Goal: Information Seeking & Learning: Check status

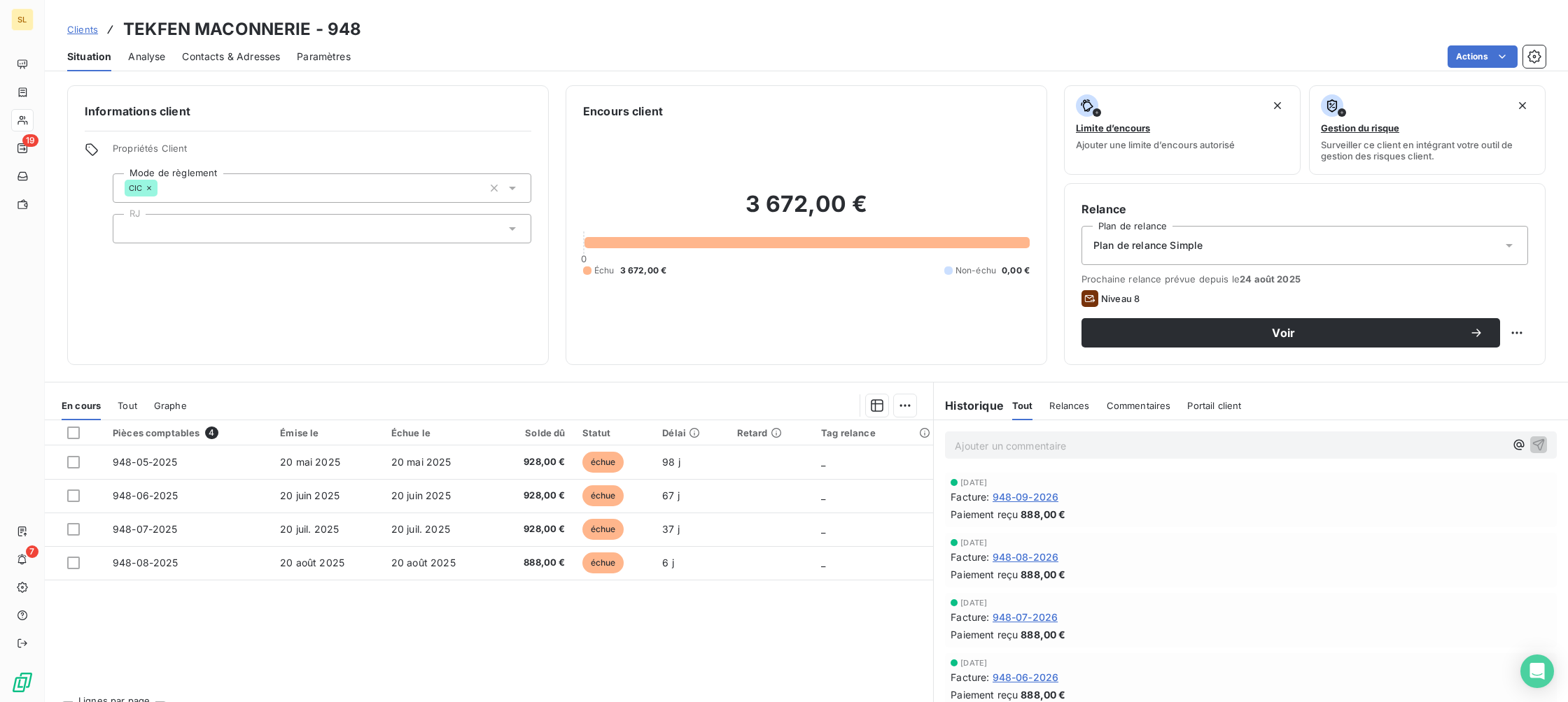
click at [83, 29] on span "Clients" at bounding box center [83, 29] width 31 height 12
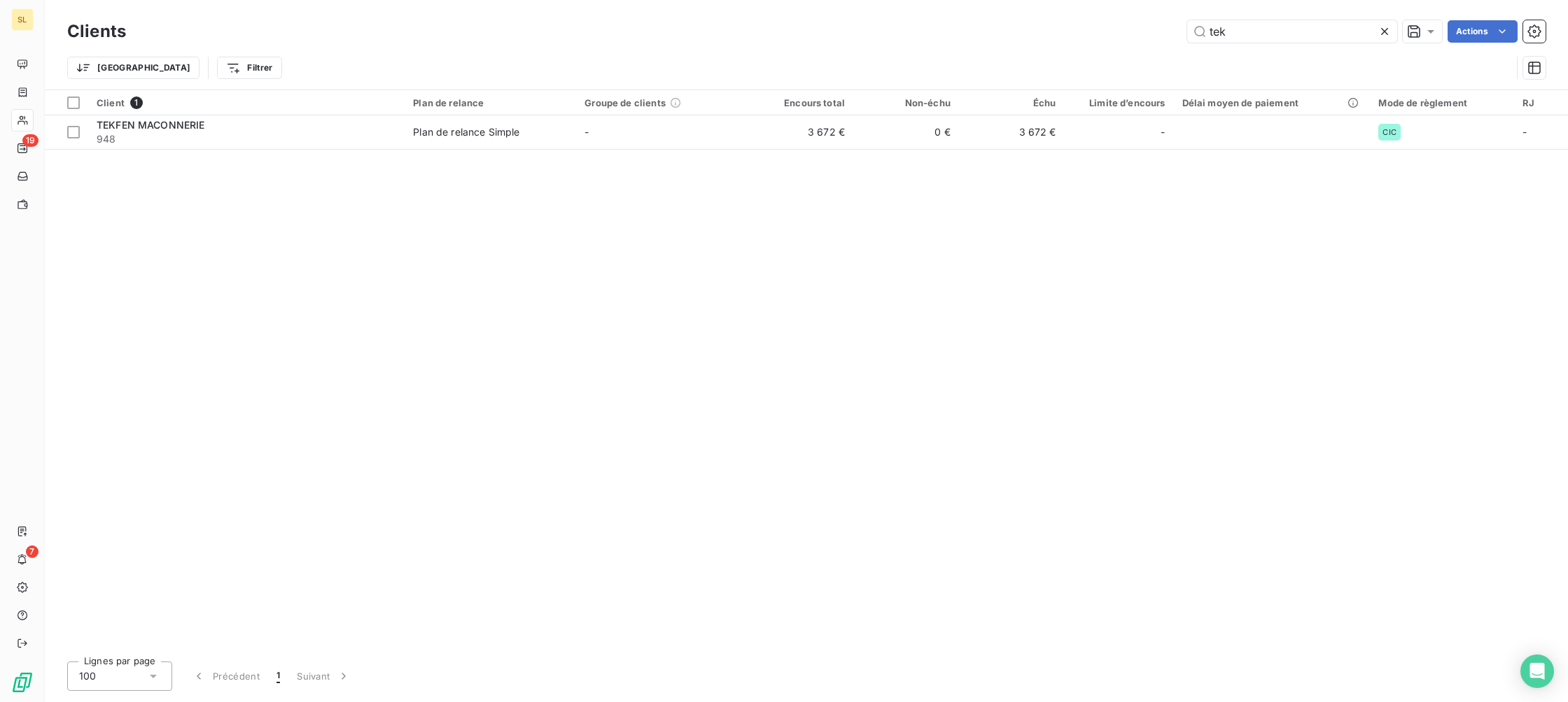
click at [1388, 34] on icon at bounding box center [1384, 31] width 14 height 14
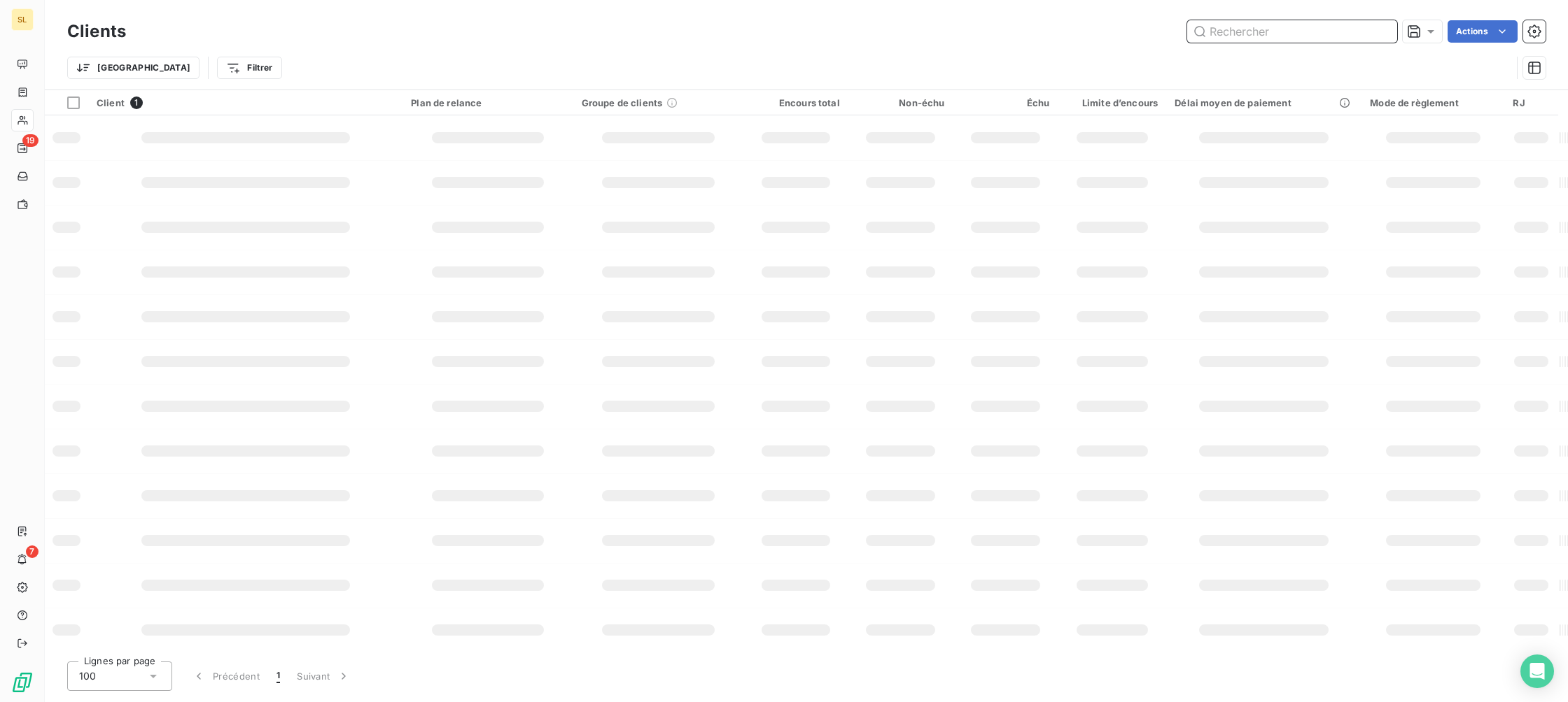
click at [1271, 31] on input "text" at bounding box center [1292, 31] width 210 height 22
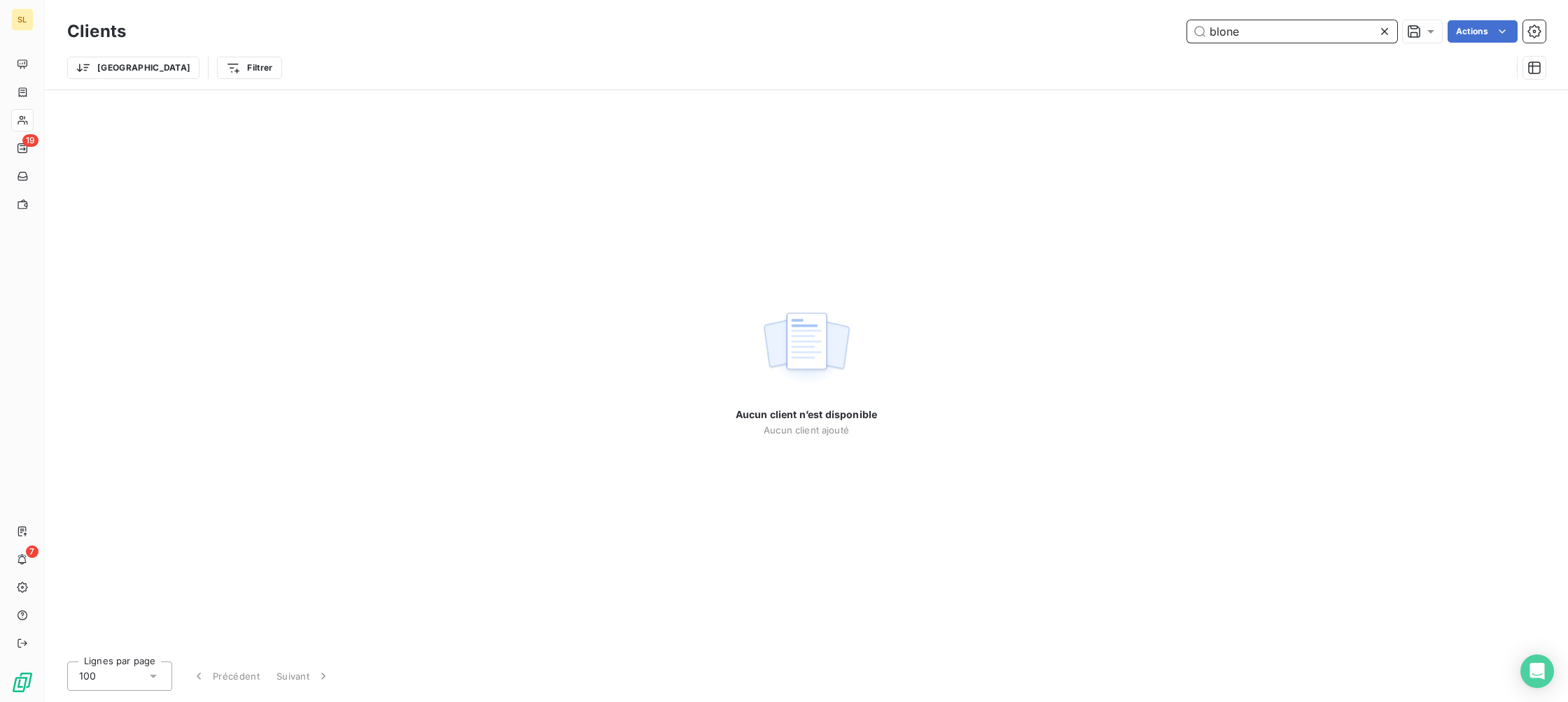
type input "blonde"
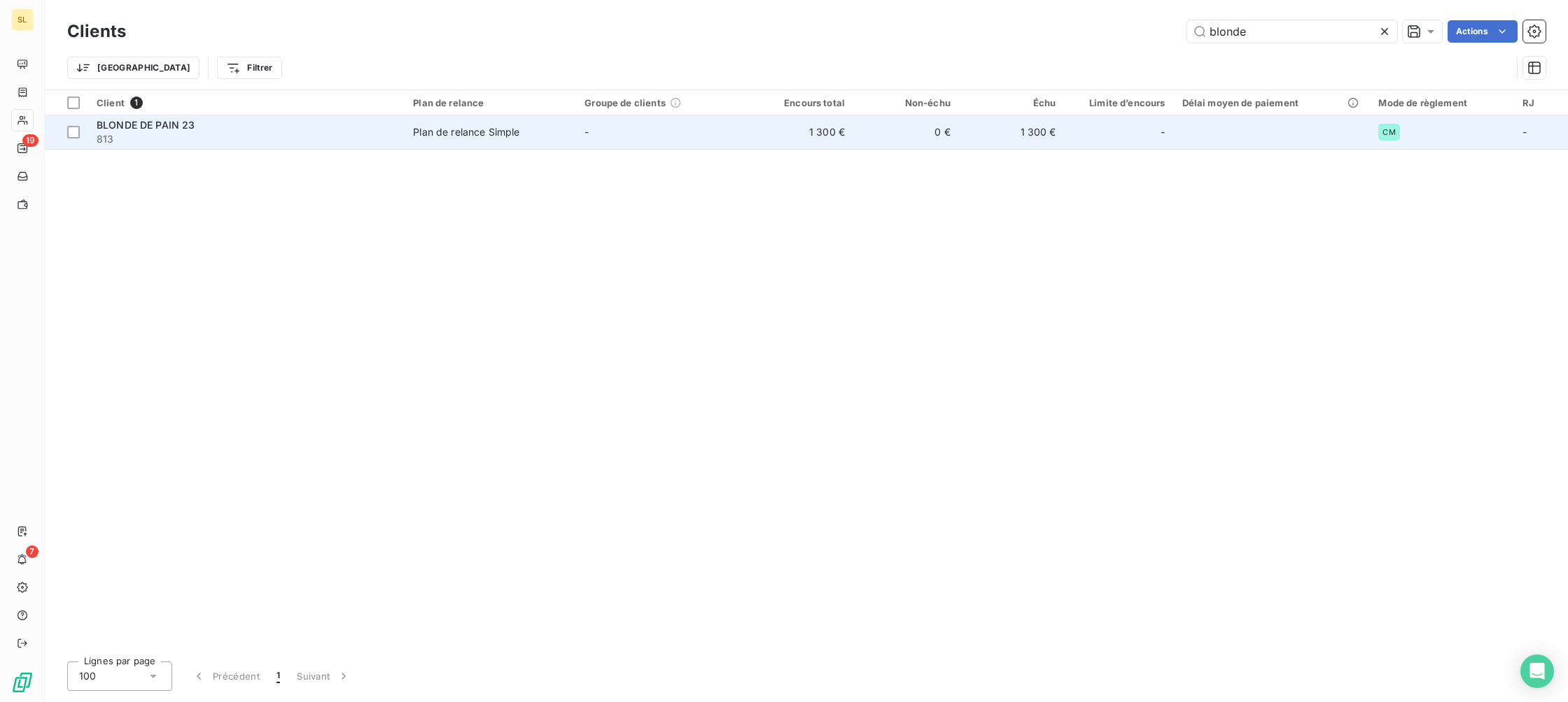
click at [132, 123] on span "BLONDE DE PAIN 23" at bounding box center [145, 124] width 98 height 12
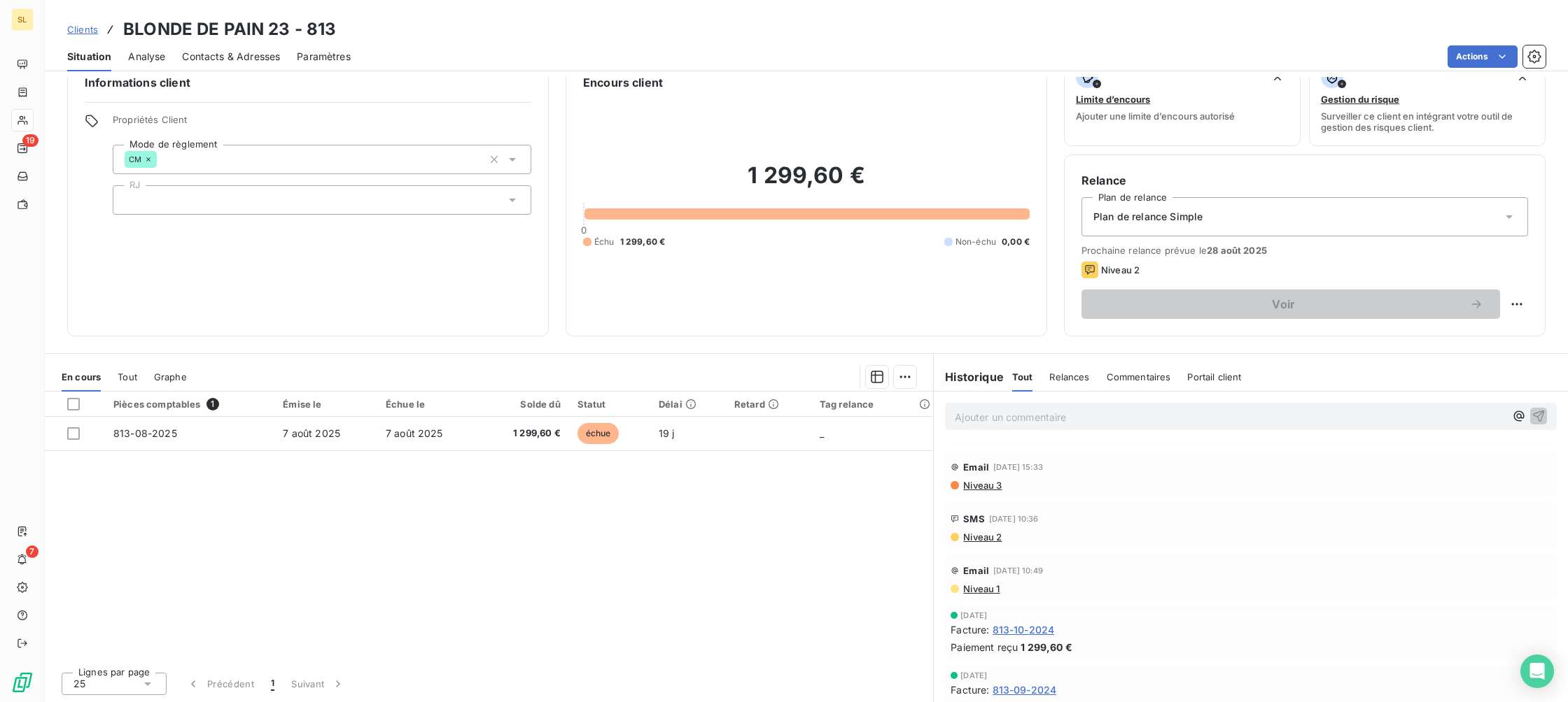
scroll to position [28, 0]
click at [87, 29] on span "Clients" at bounding box center [83, 29] width 31 height 12
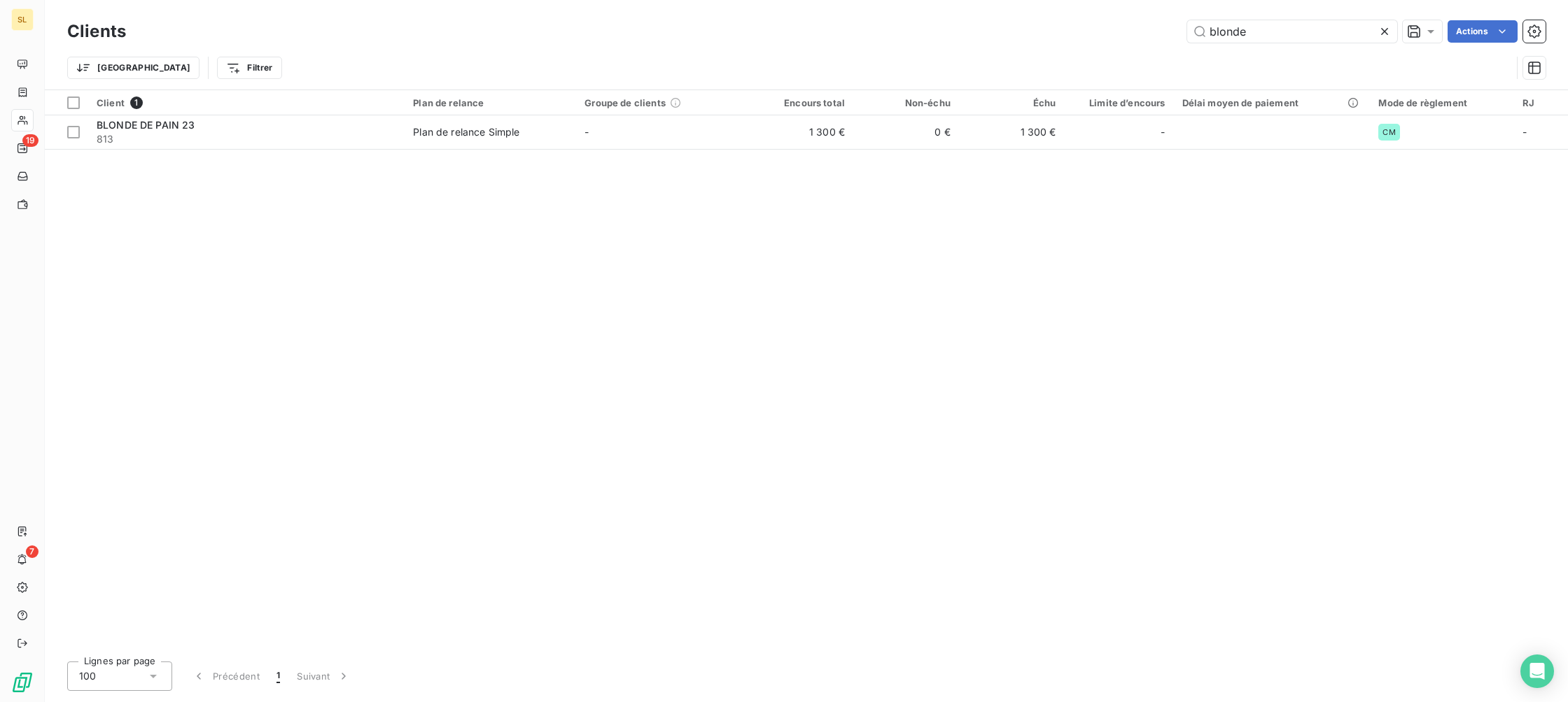
click at [1384, 24] on icon at bounding box center [1384, 31] width 14 height 14
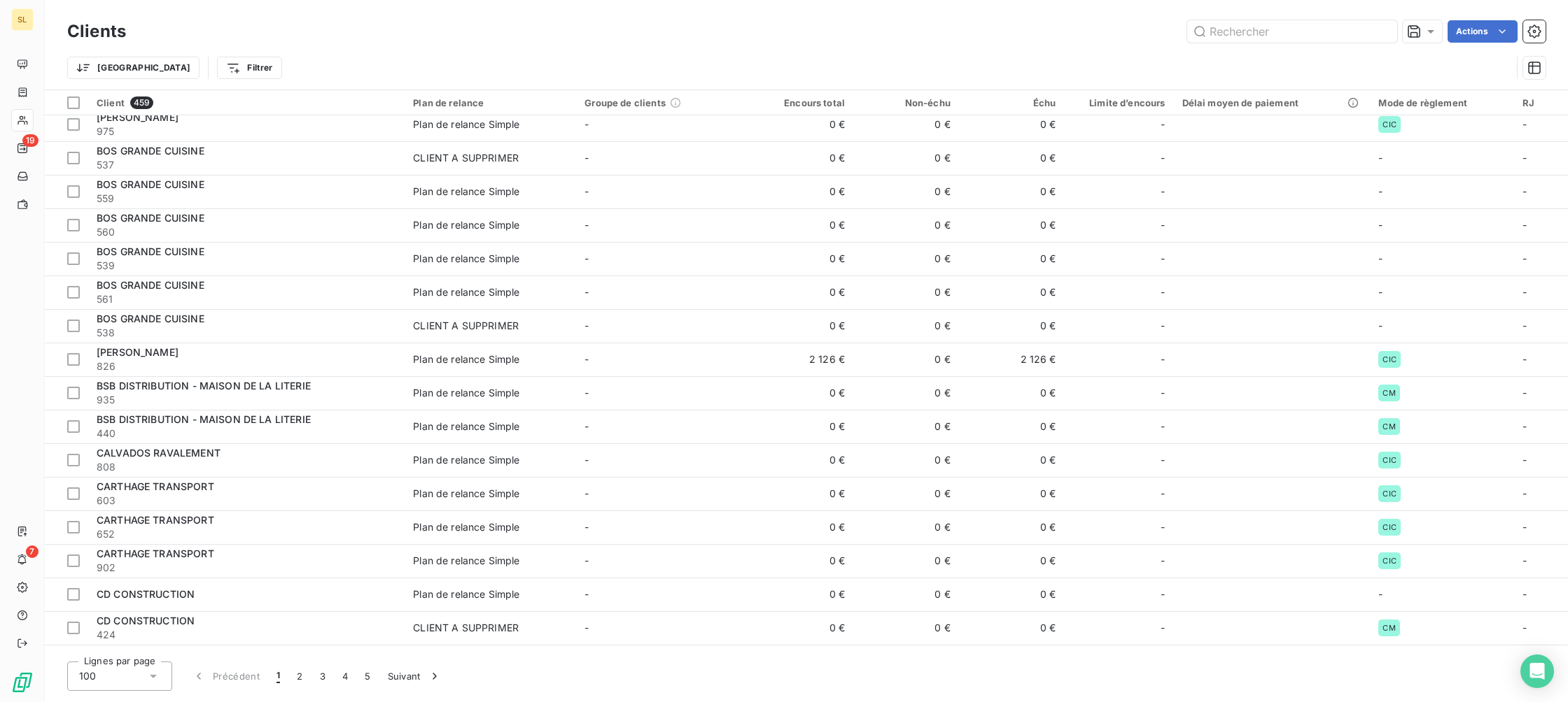
scroll to position [2262, 0]
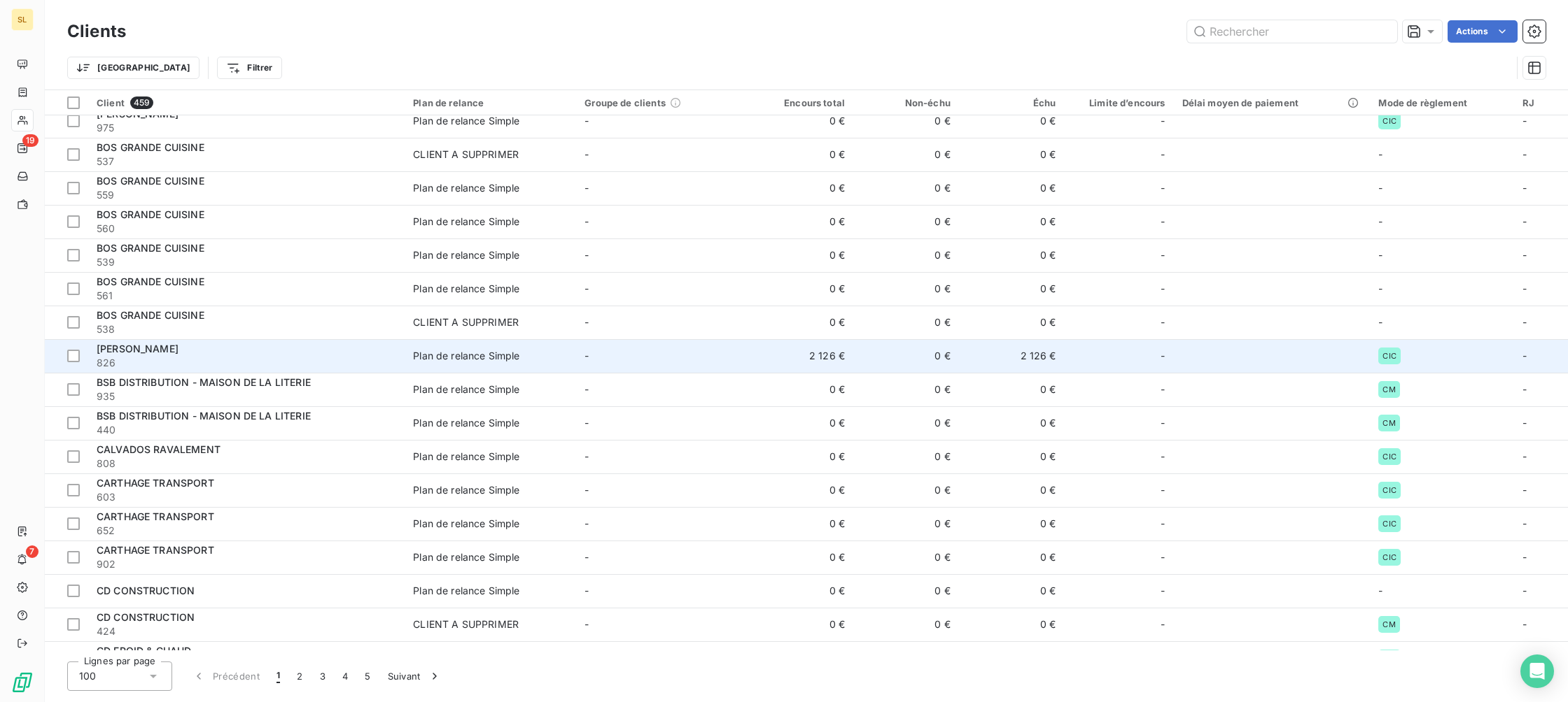
click at [148, 349] on span "[PERSON_NAME]" at bounding box center [137, 349] width 82 height 12
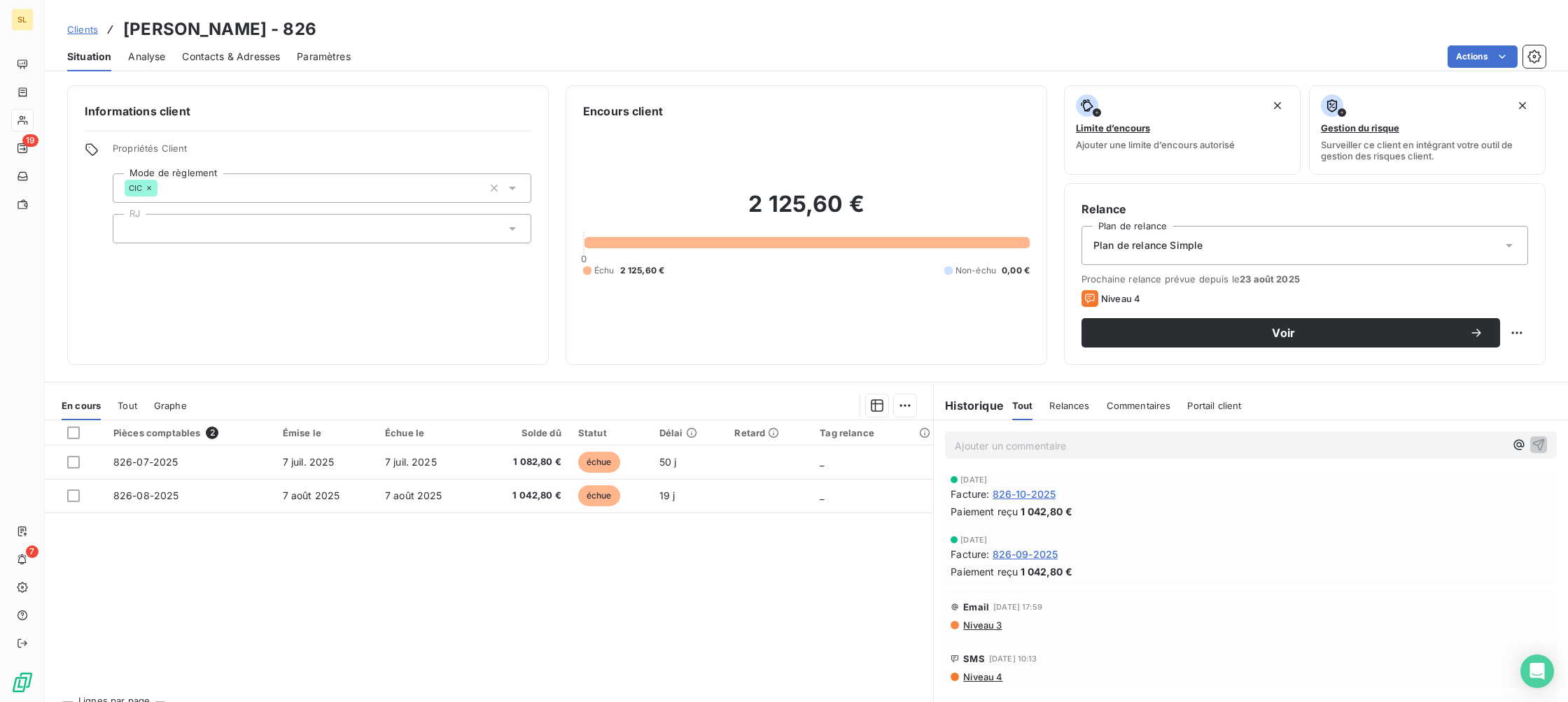
scroll to position [1808, 0]
click at [86, 35] on link "Clients" at bounding box center [83, 29] width 31 height 14
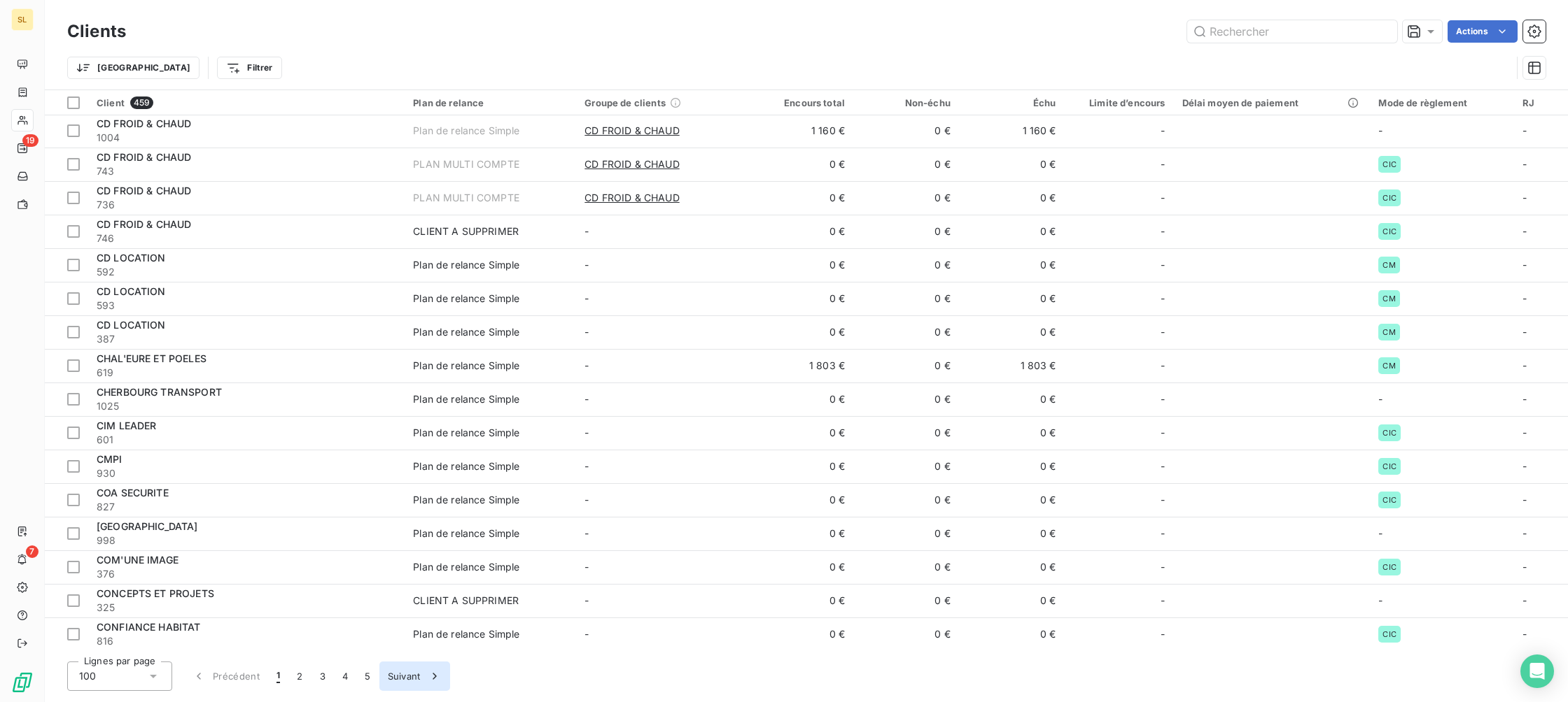
click at [406, 682] on button "Suivant" at bounding box center [414, 677] width 71 height 29
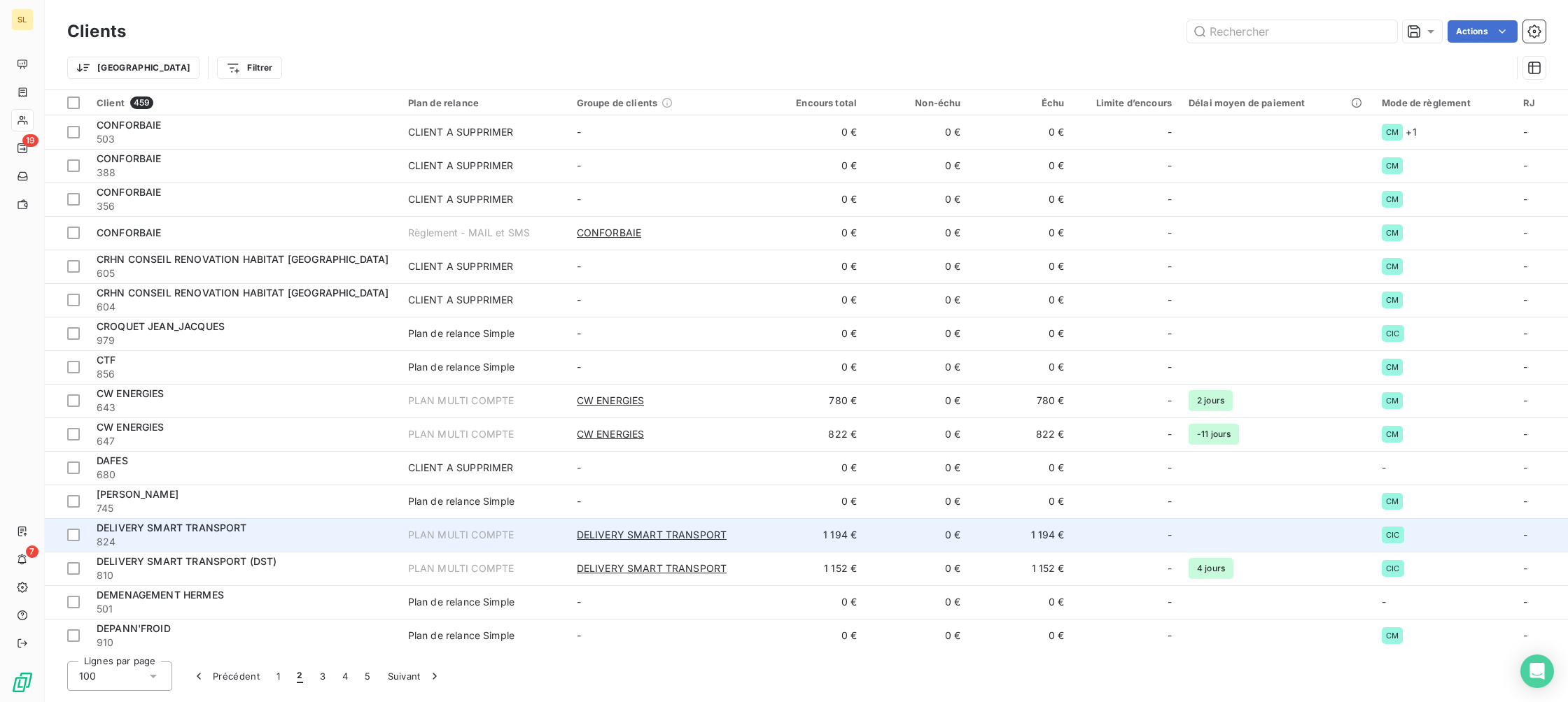
click at [119, 528] on span "DELIVERY SMART TRANSPORT" at bounding box center [171, 528] width 151 height 12
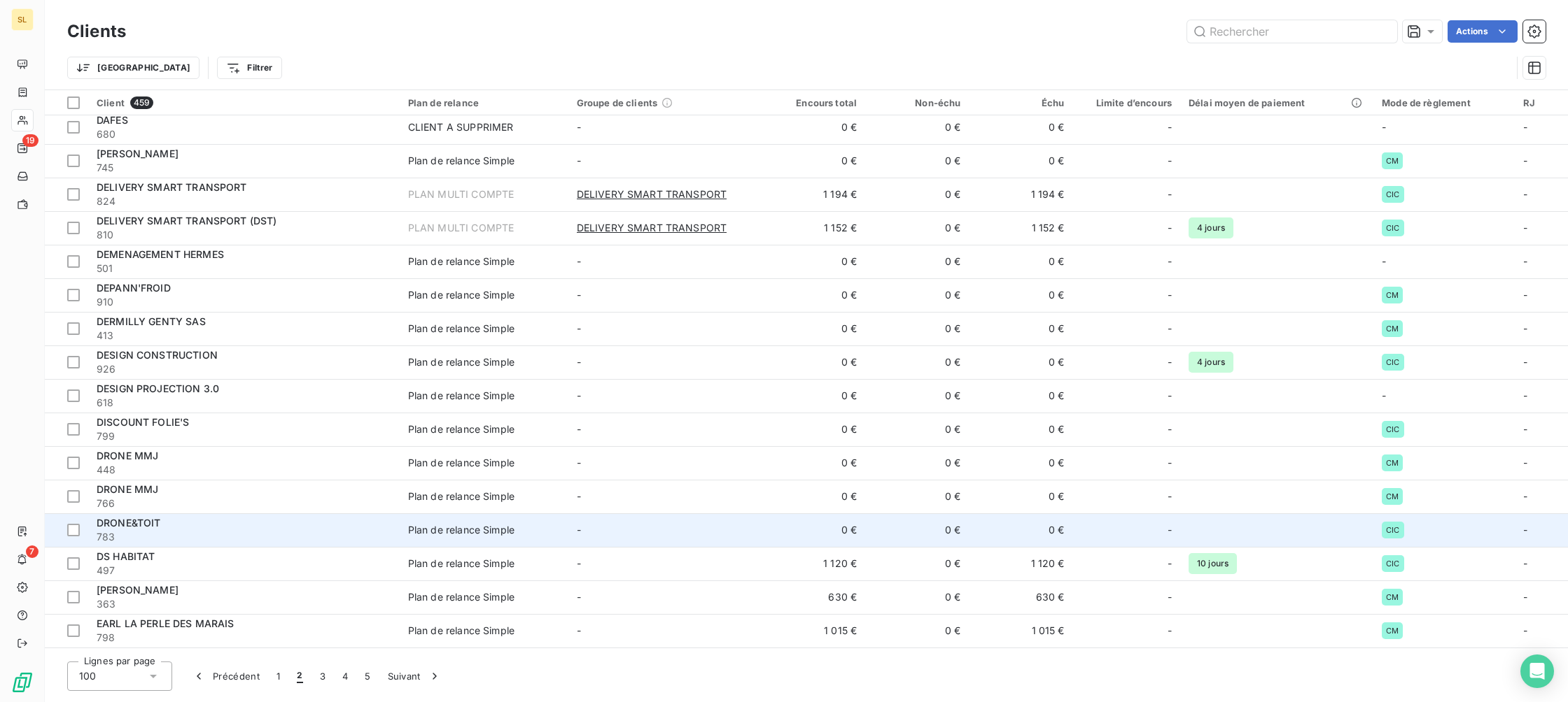
scroll to position [341, 0]
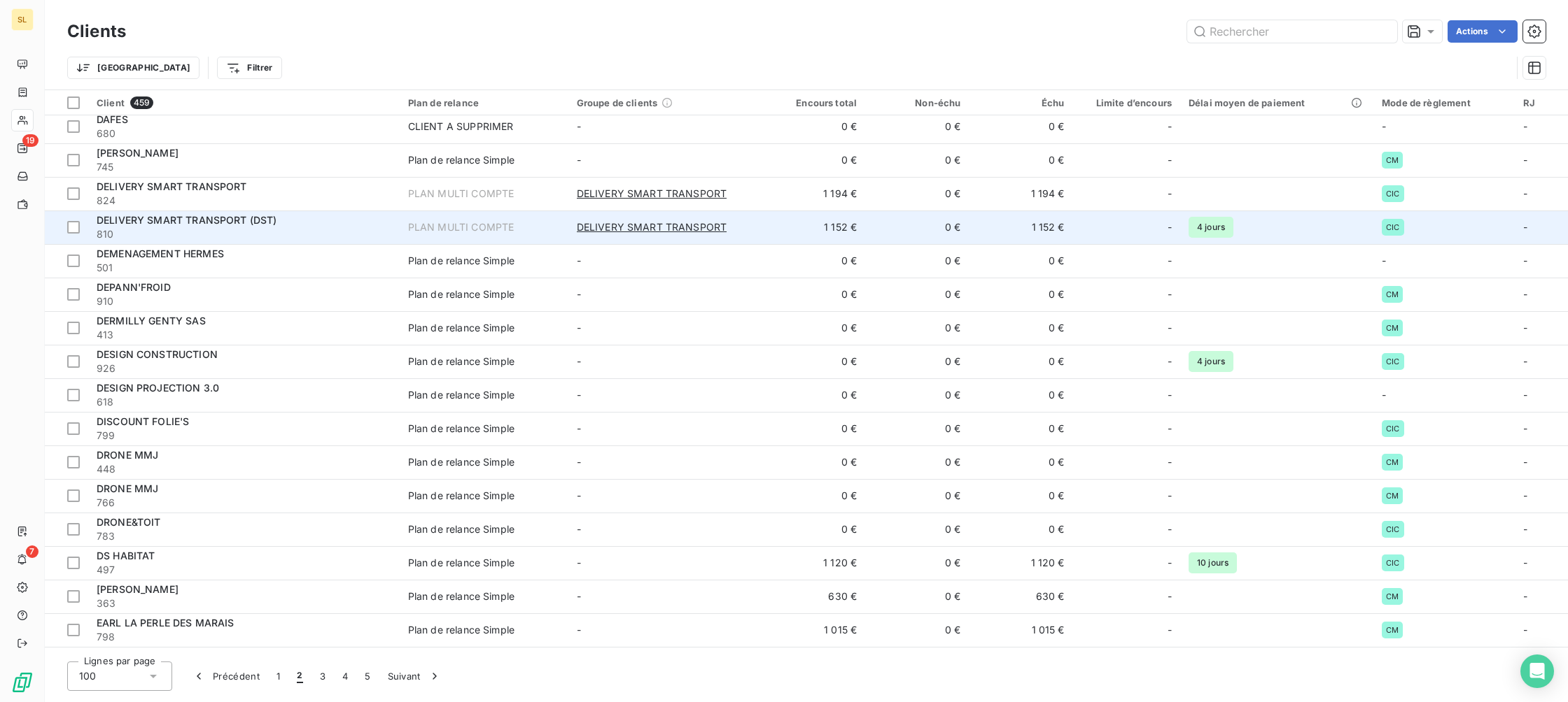
click at [191, 218] on span "DELIVERY SMART TRANSPORT (DST)" at bounding box center [187, 220] width 181 height 12
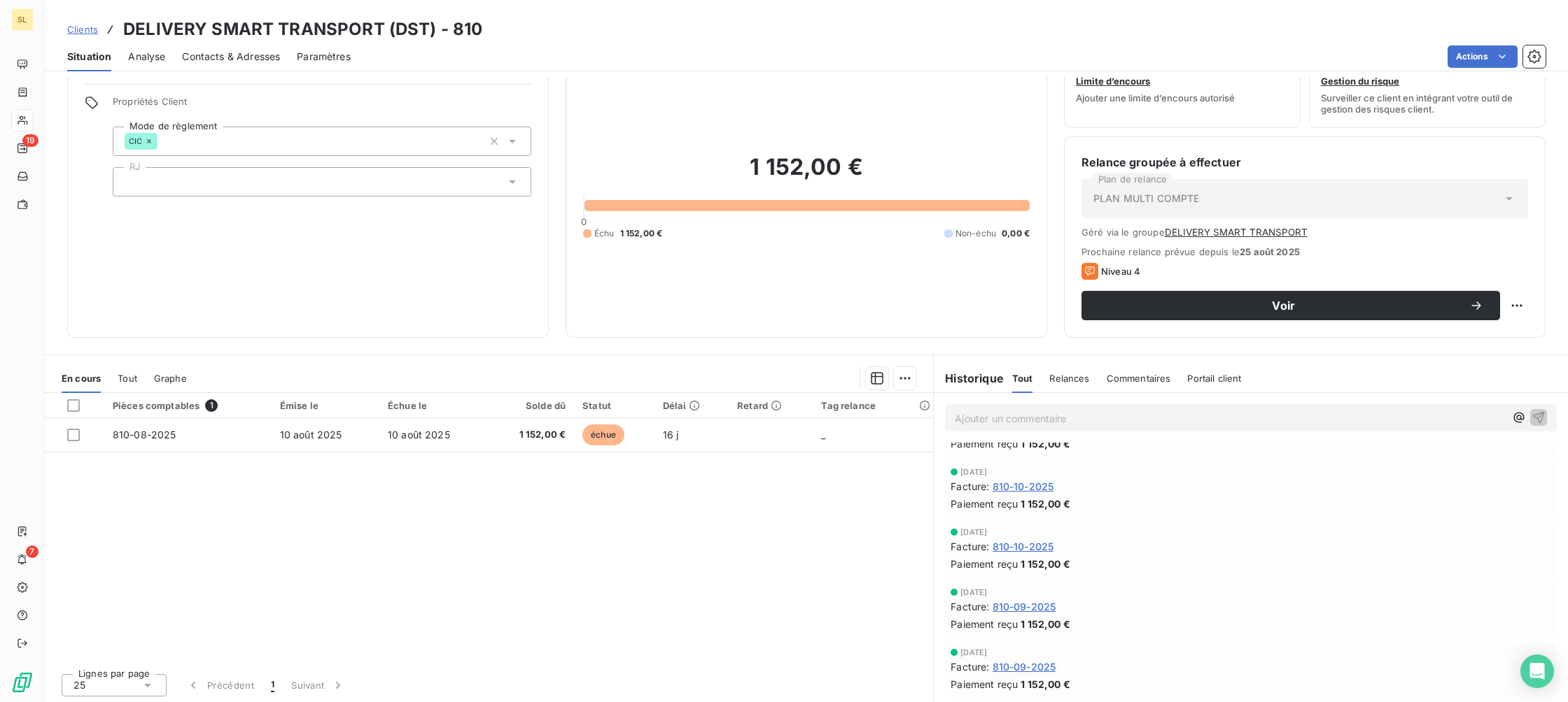
scroll to position [516, 0]
click at [81, 26] on span "Clients" at bounding box center [83, 29] width 31 height 12
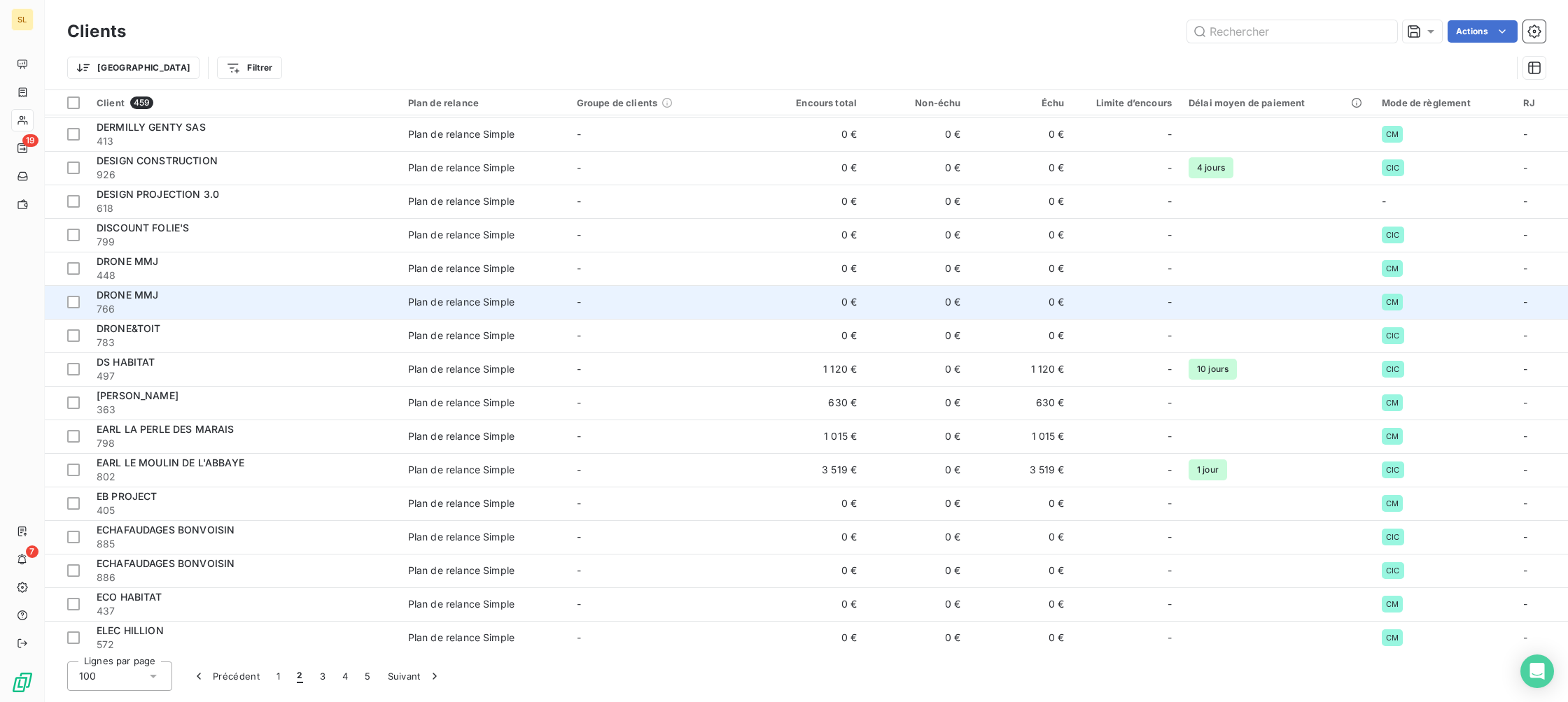
scroll to position [542, 0]
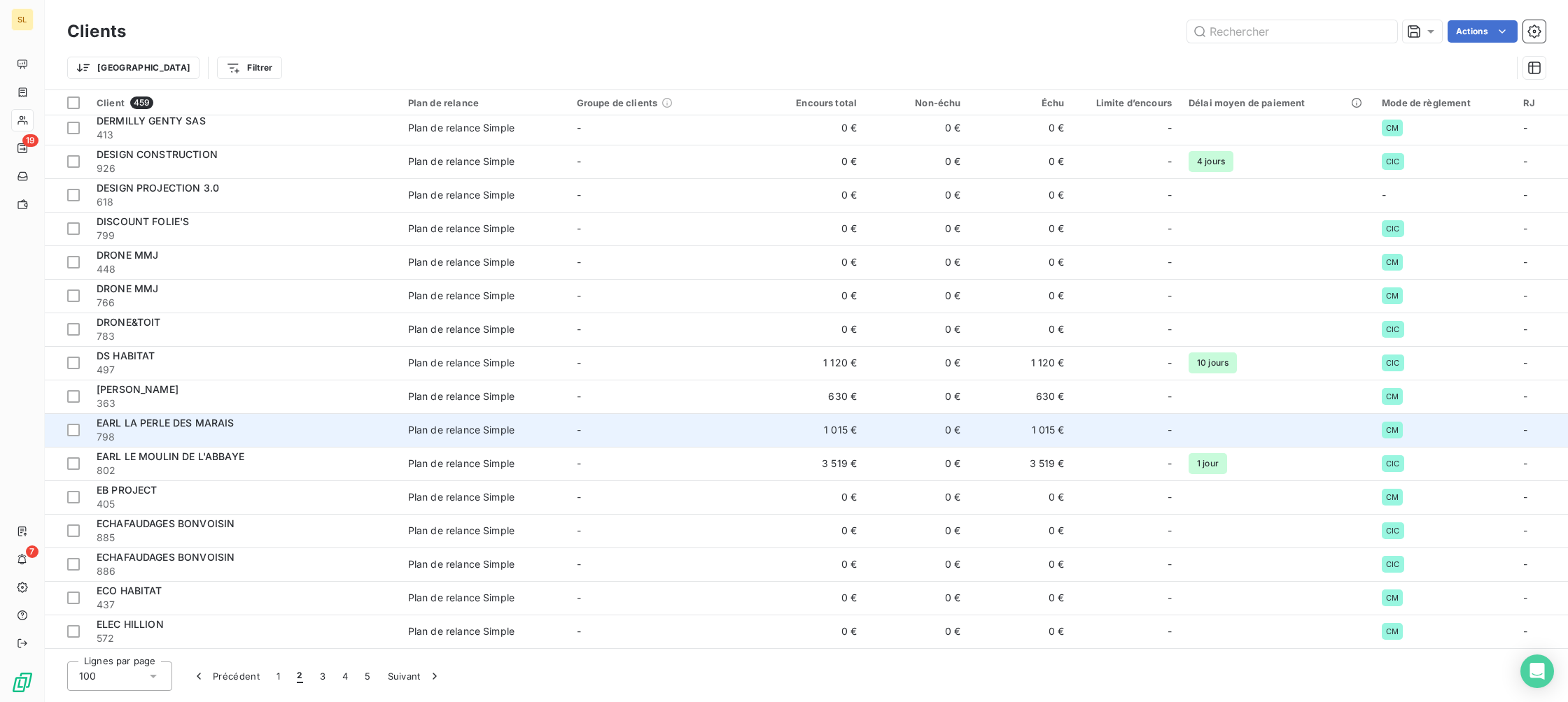
click at [168, 421] on span "EARL LA PERLE DES MARAIS" at bounding box center [165, 423] width 138 height 12
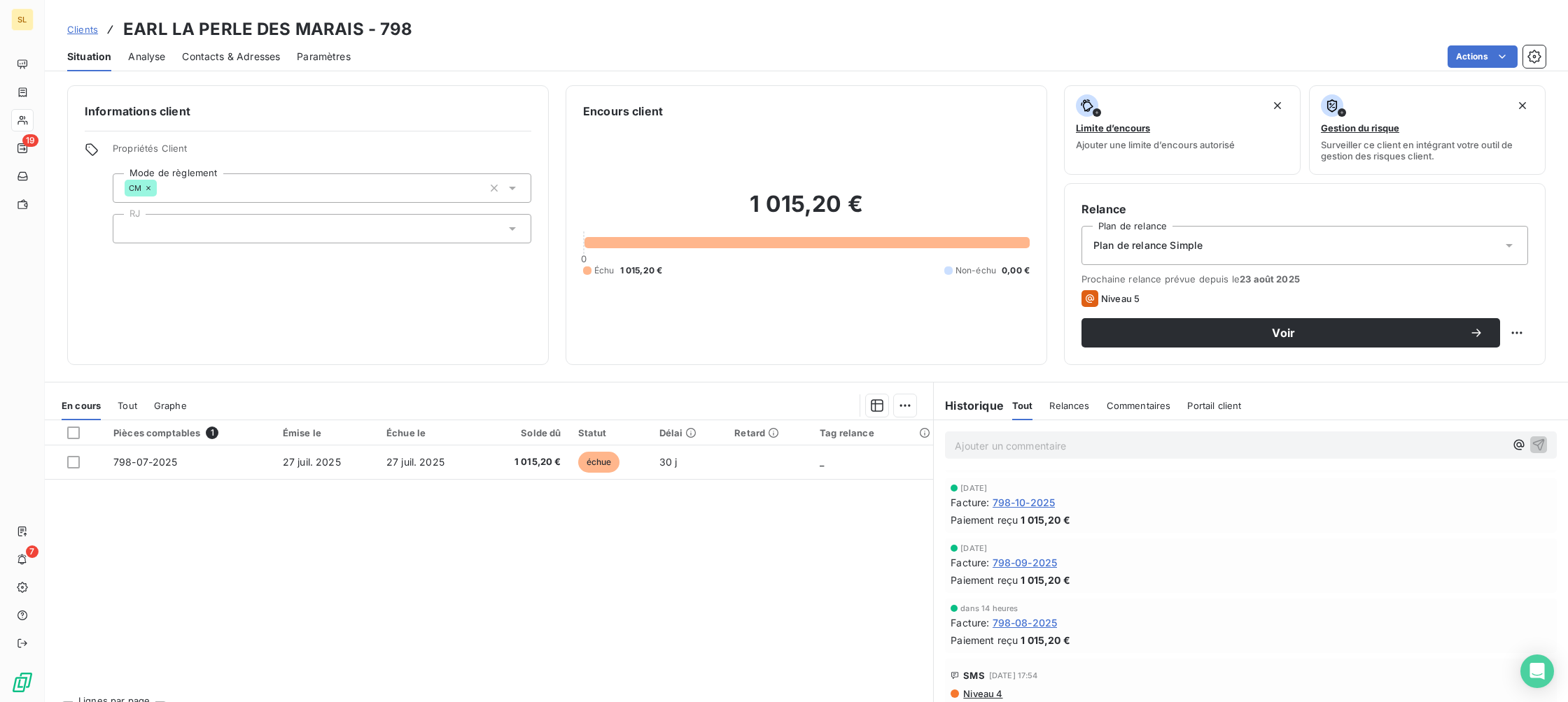
scroll to position [2396, 0]
click at [85, 33] on span "Clients" at bounding box center [83, 29] width 31 height 12
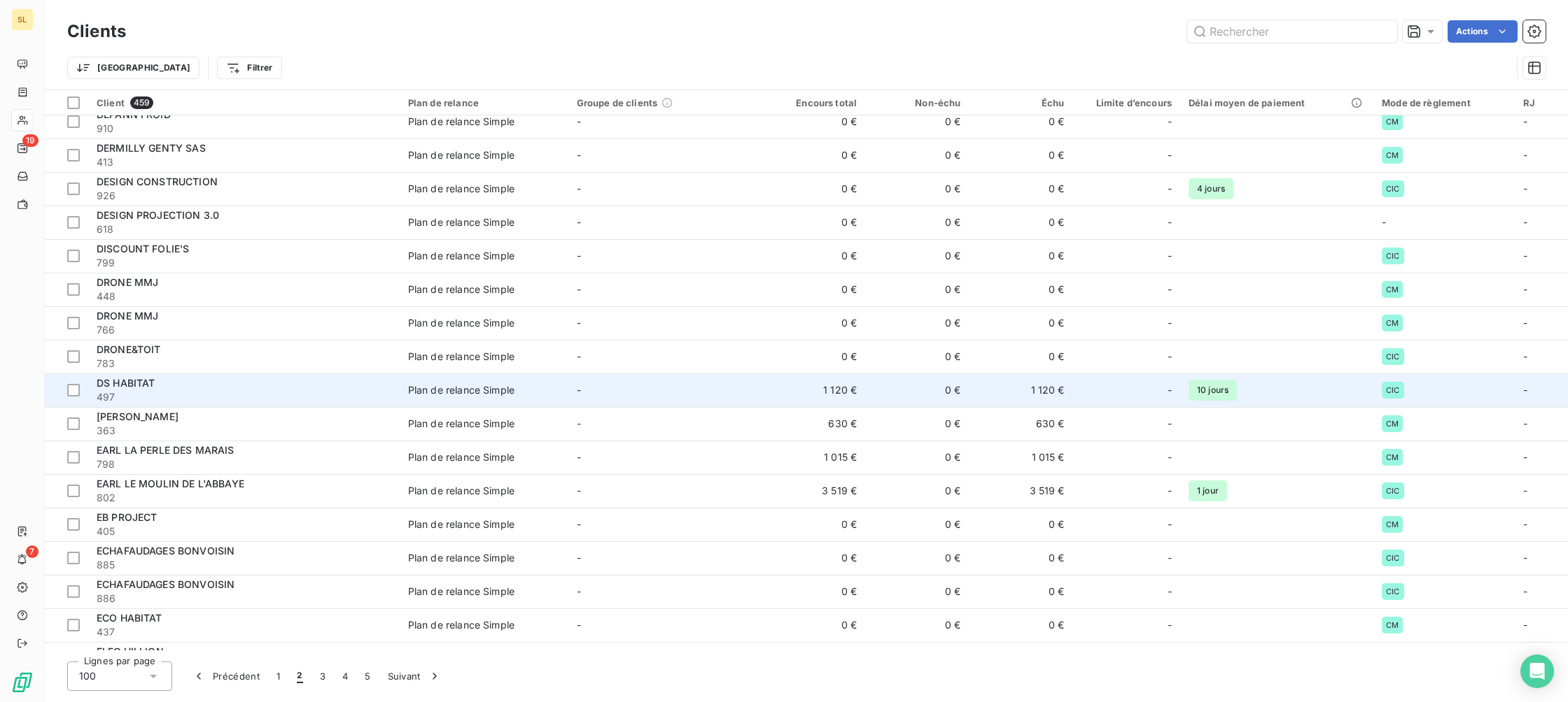
scroll to position [515, 0]
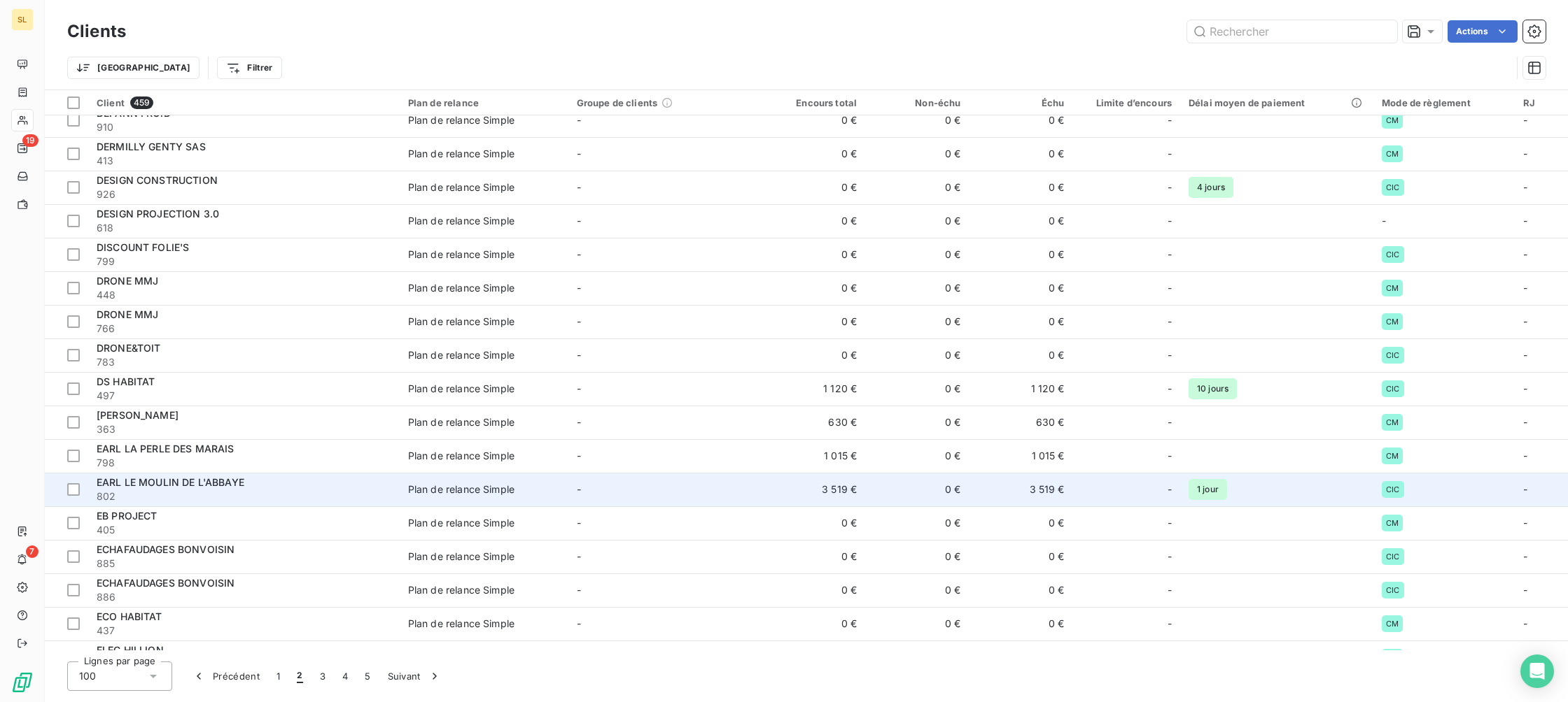
click at [221, 482] on span "EARL LE MOULIN DE L'ABBAYE" at bounding box center [170, 482] width 148 height 12
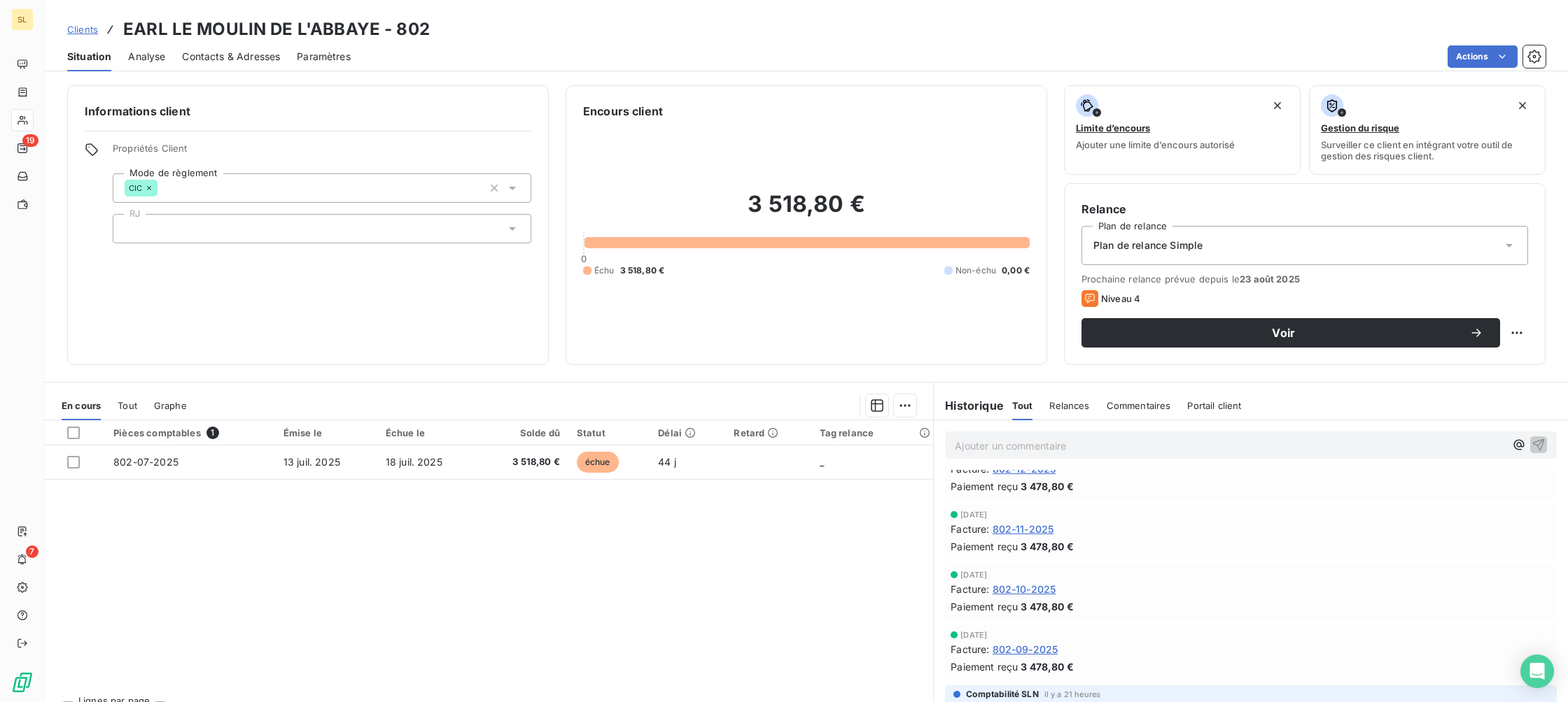
scroll to position [2437, 0]
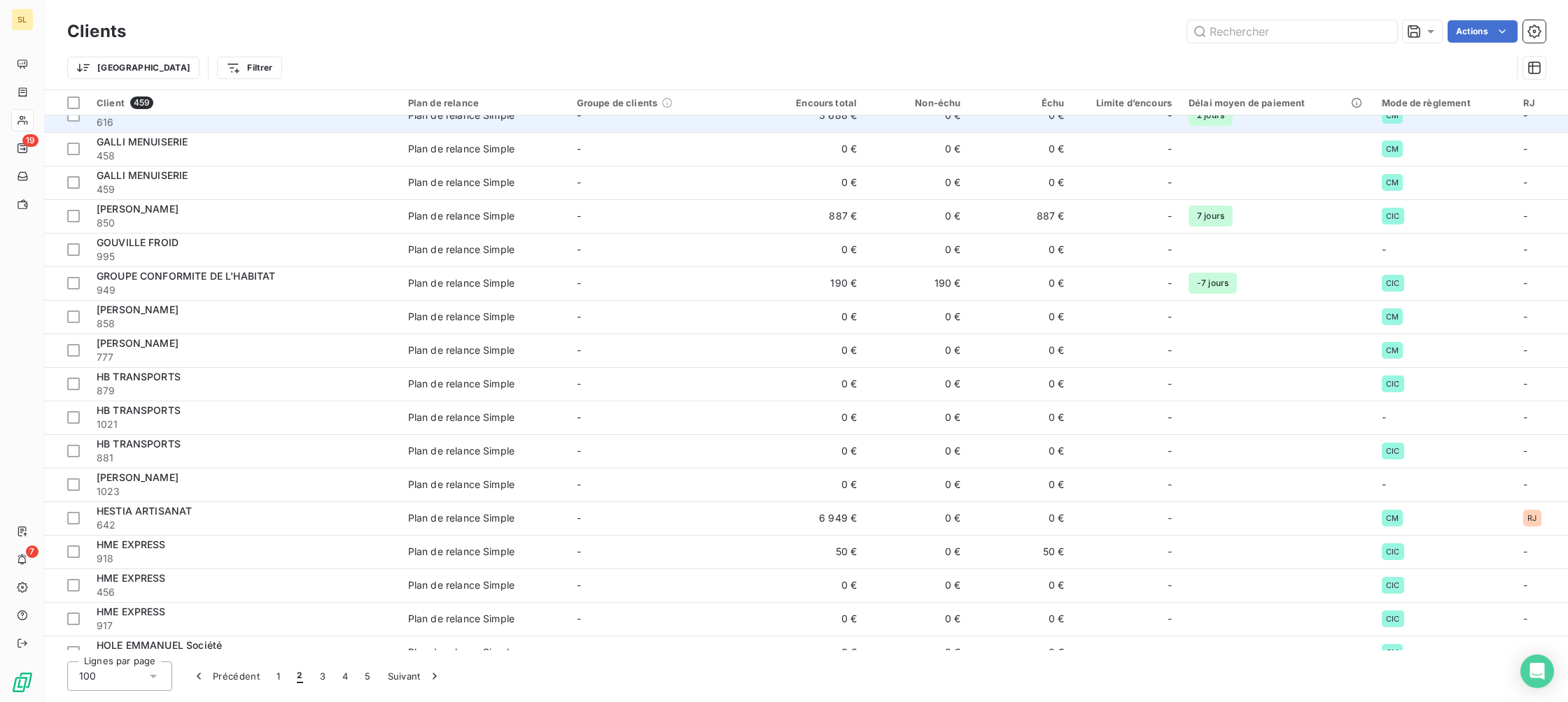
scroll to position [1966, 0]
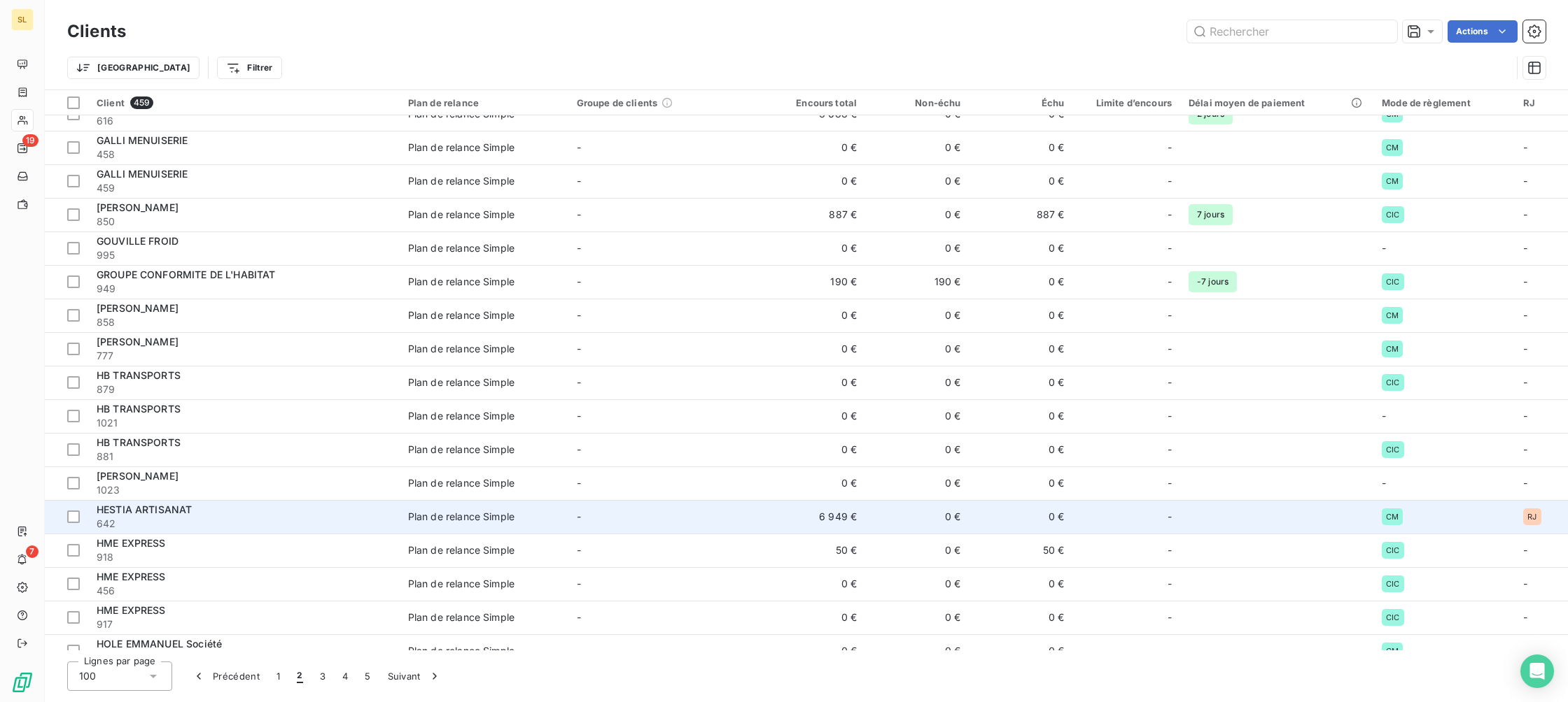
click at [153, 509] on span "HESTIA ARTISANAT" at bounding box center [144, 509] width 95 height 12
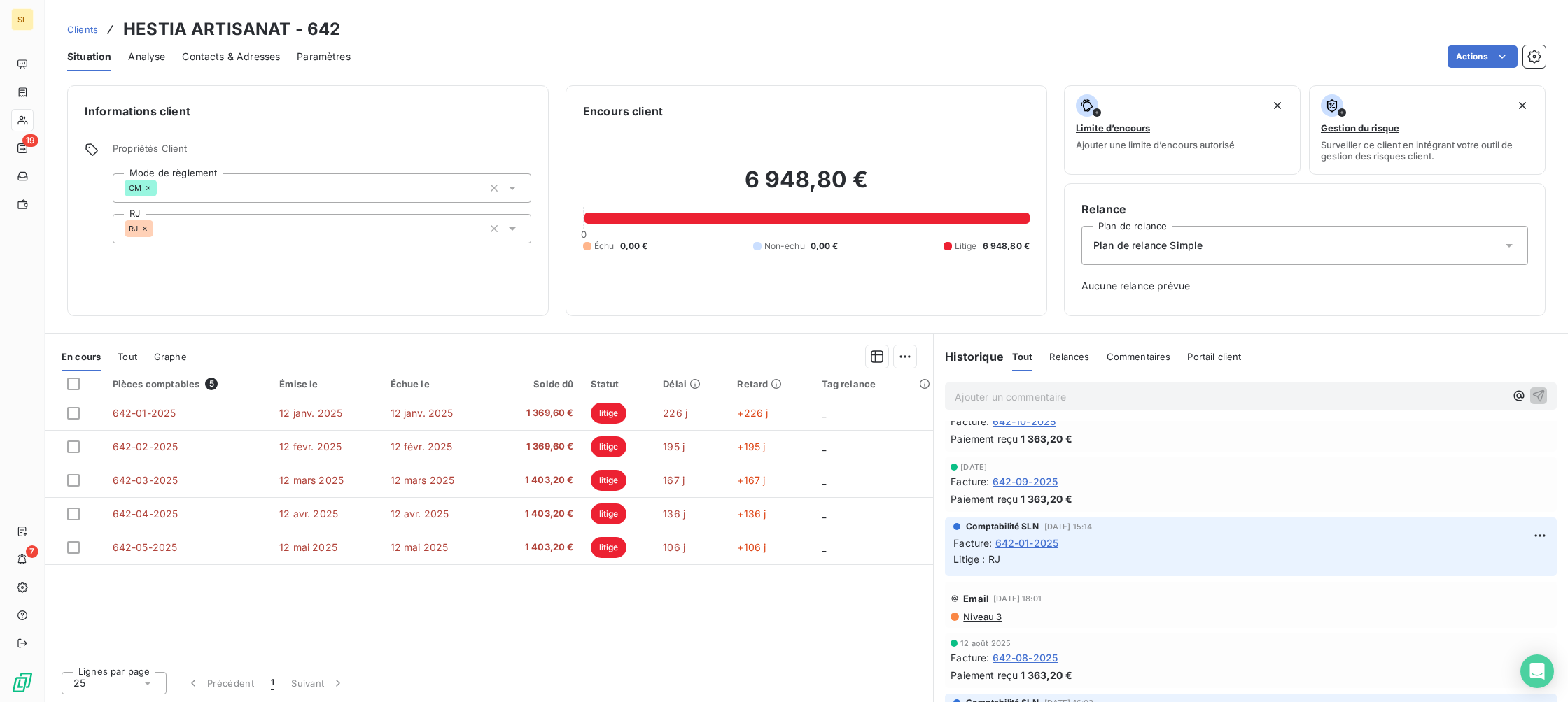
scroll to position [863, 0]
click at [1052, 542] on span "642-01-2025" at bounding box center [1026, 548] width 63 height 15
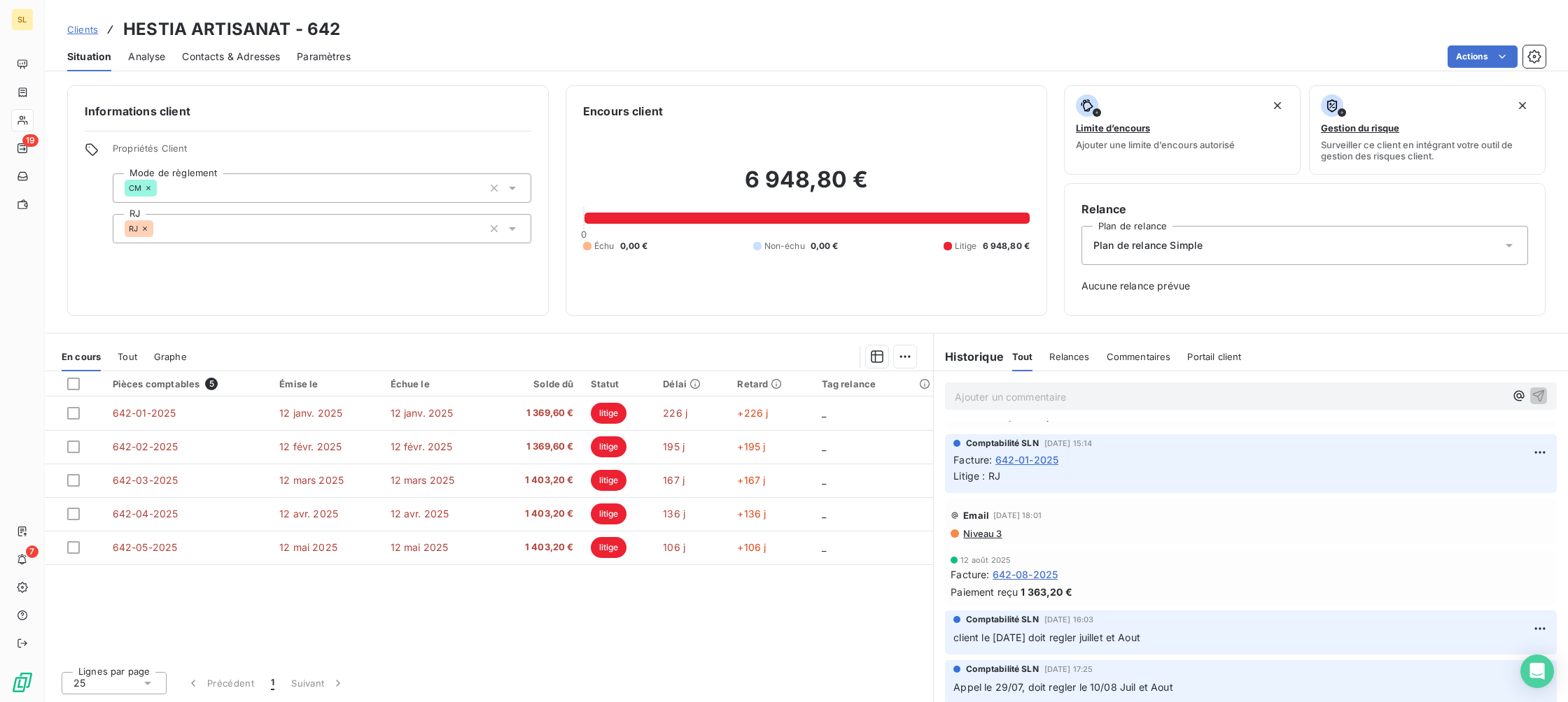
scroll to position [952, 0]
click at [86, 33] on span "Clients" at bounding box center [83, 29] width 31 height 12
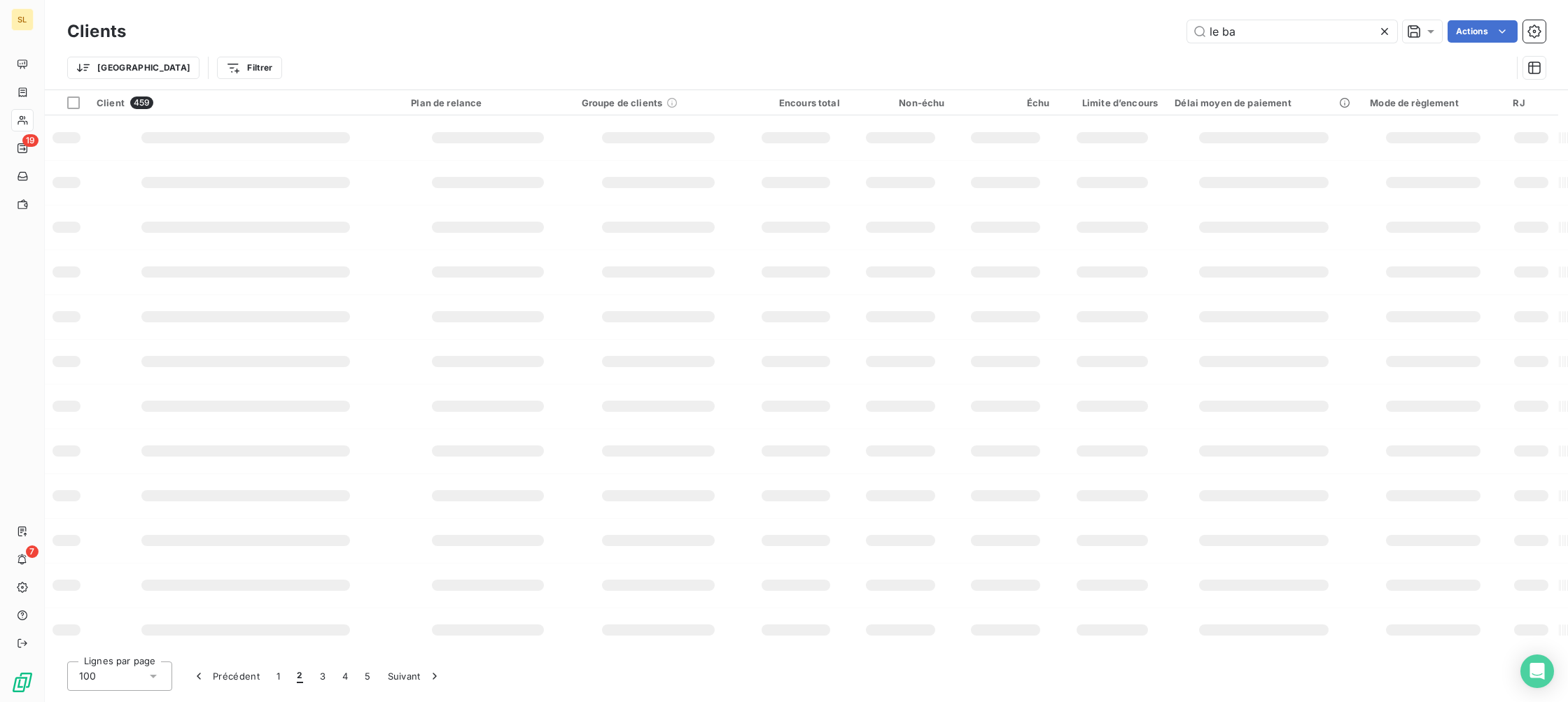
type input "le bat"
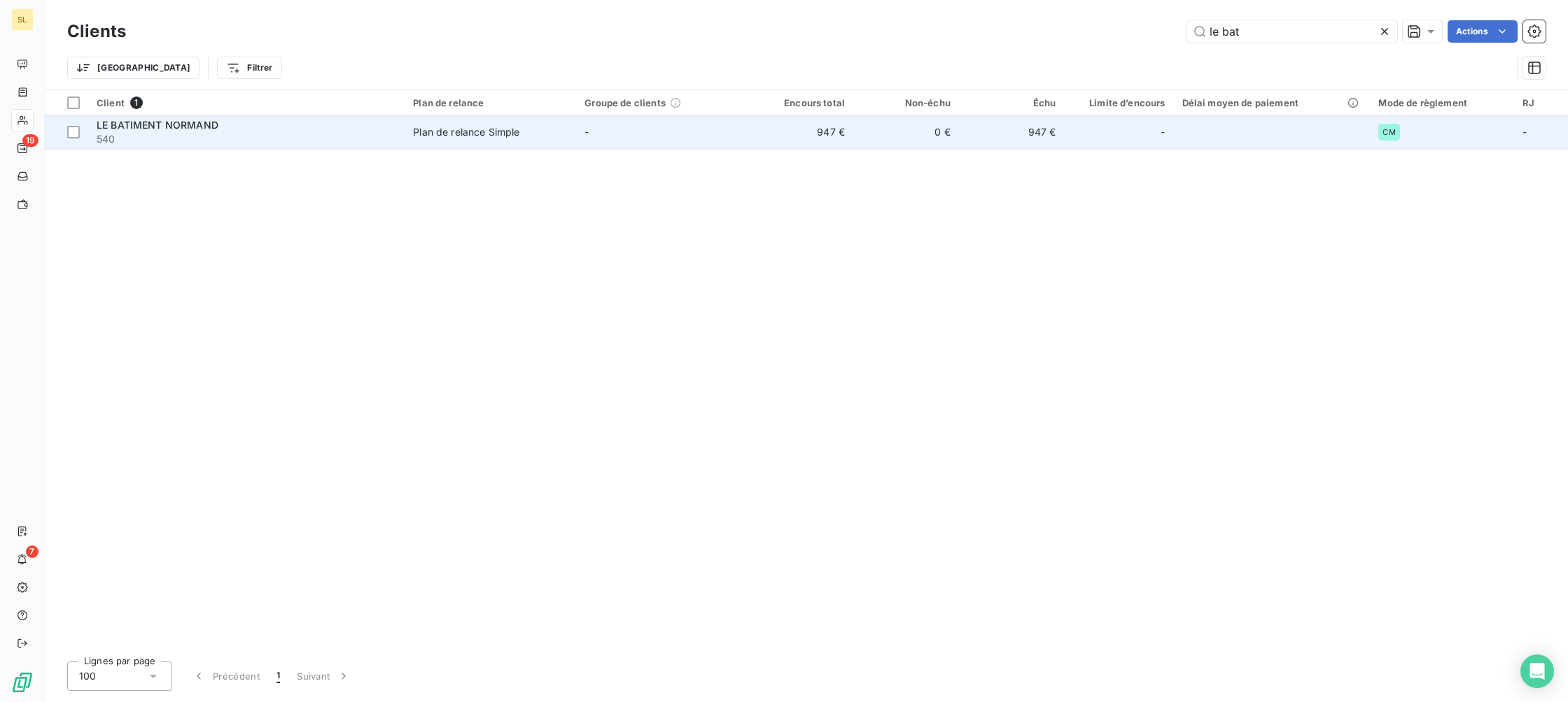
click at [186, 125] on span "LE BATIMENT NORMAND" at bounding box center [157, 124] width 122 height 12
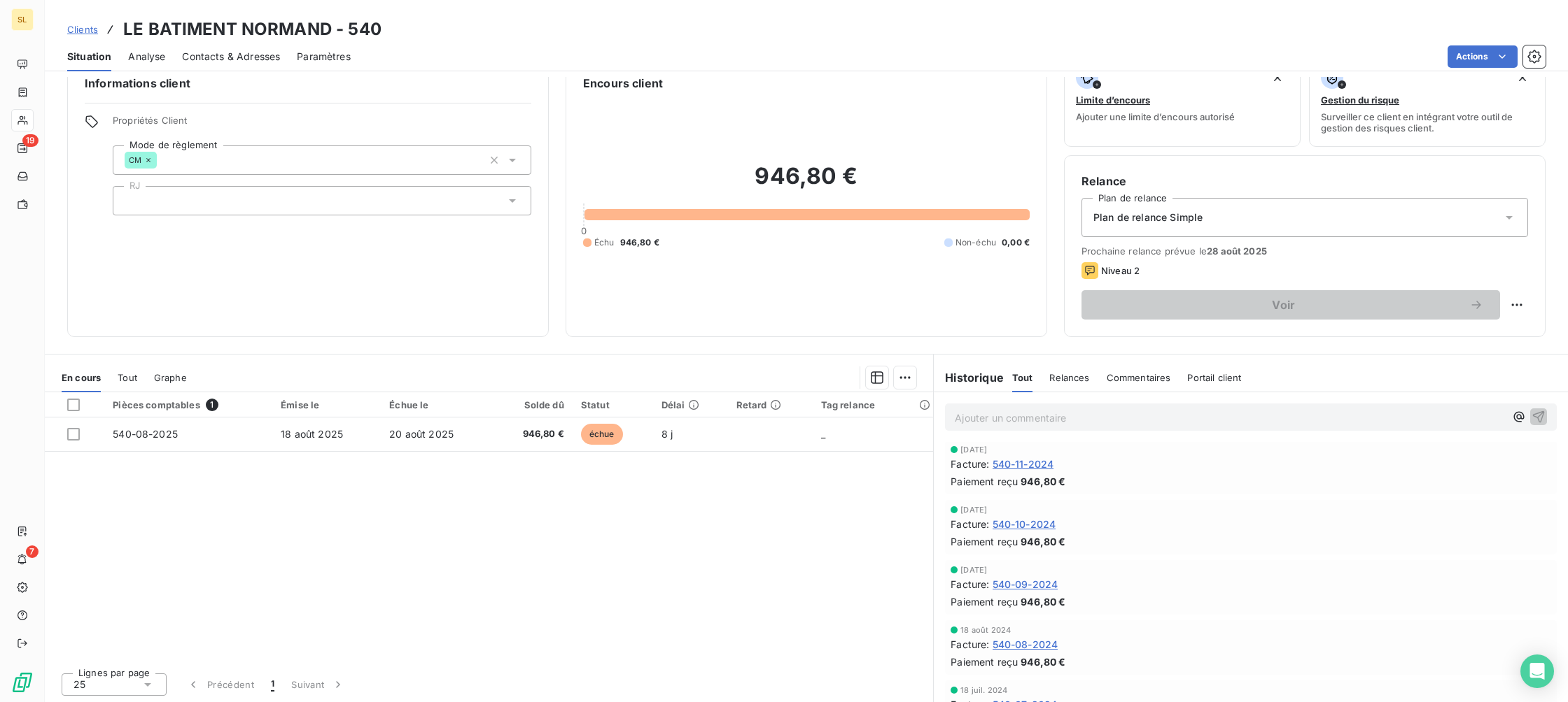
scroll to position [1019, 0]
click at [81, 26] on span "Clients" at bounding box center [83, 29] width 31 height 12
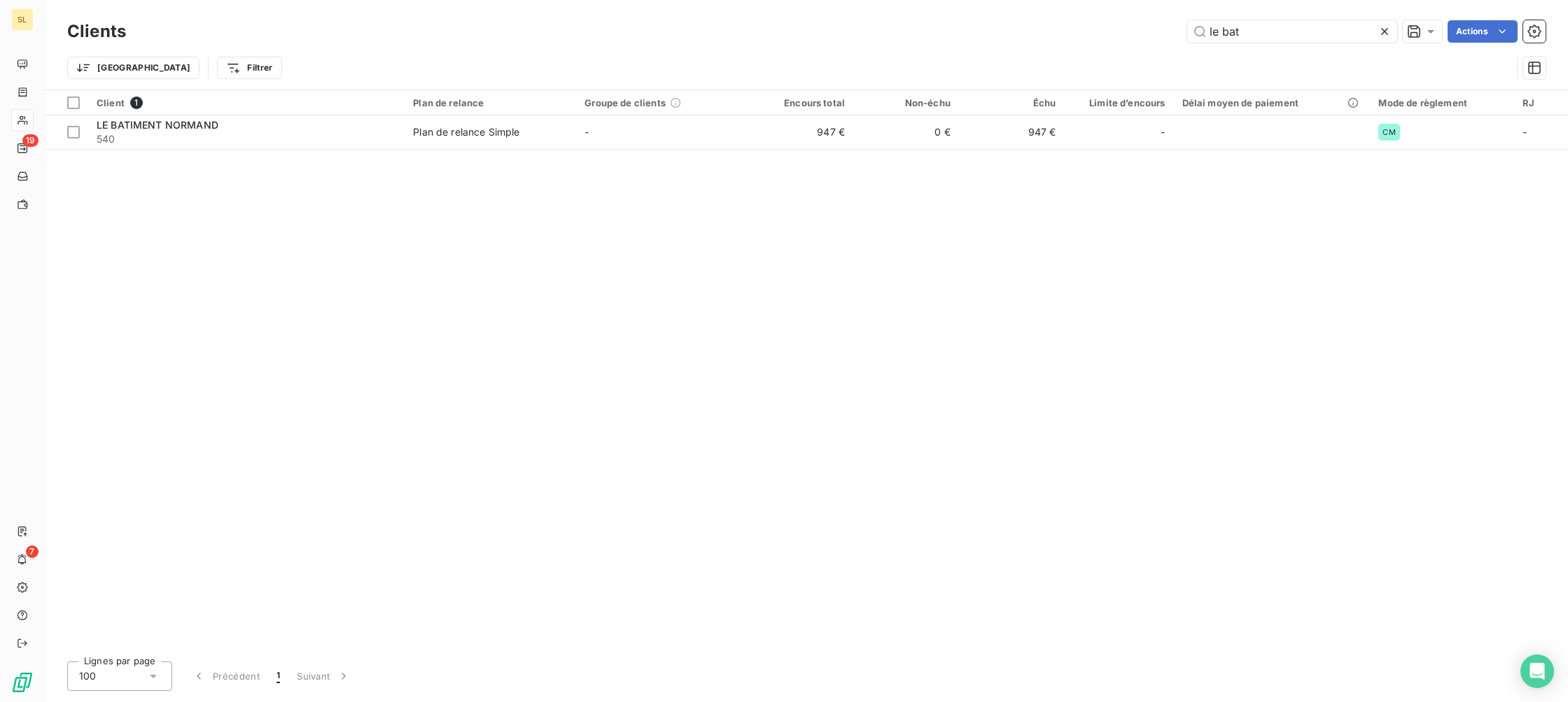
click at [1383, 26] on icon at bounding box center [1384, 31] width 14 height 14
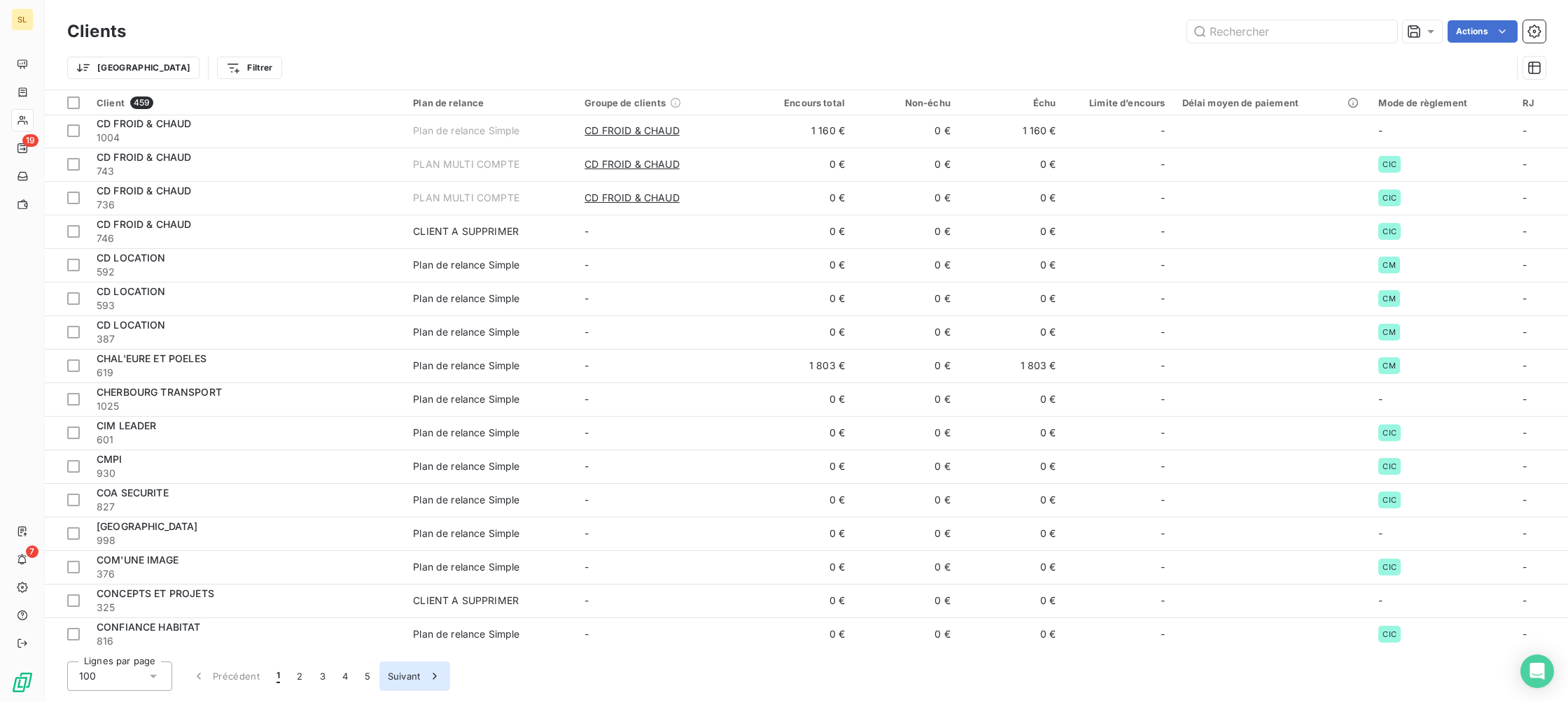
click at [400, 680] on button "Suivant" at bounding box center [414, 677] width 71 height 29
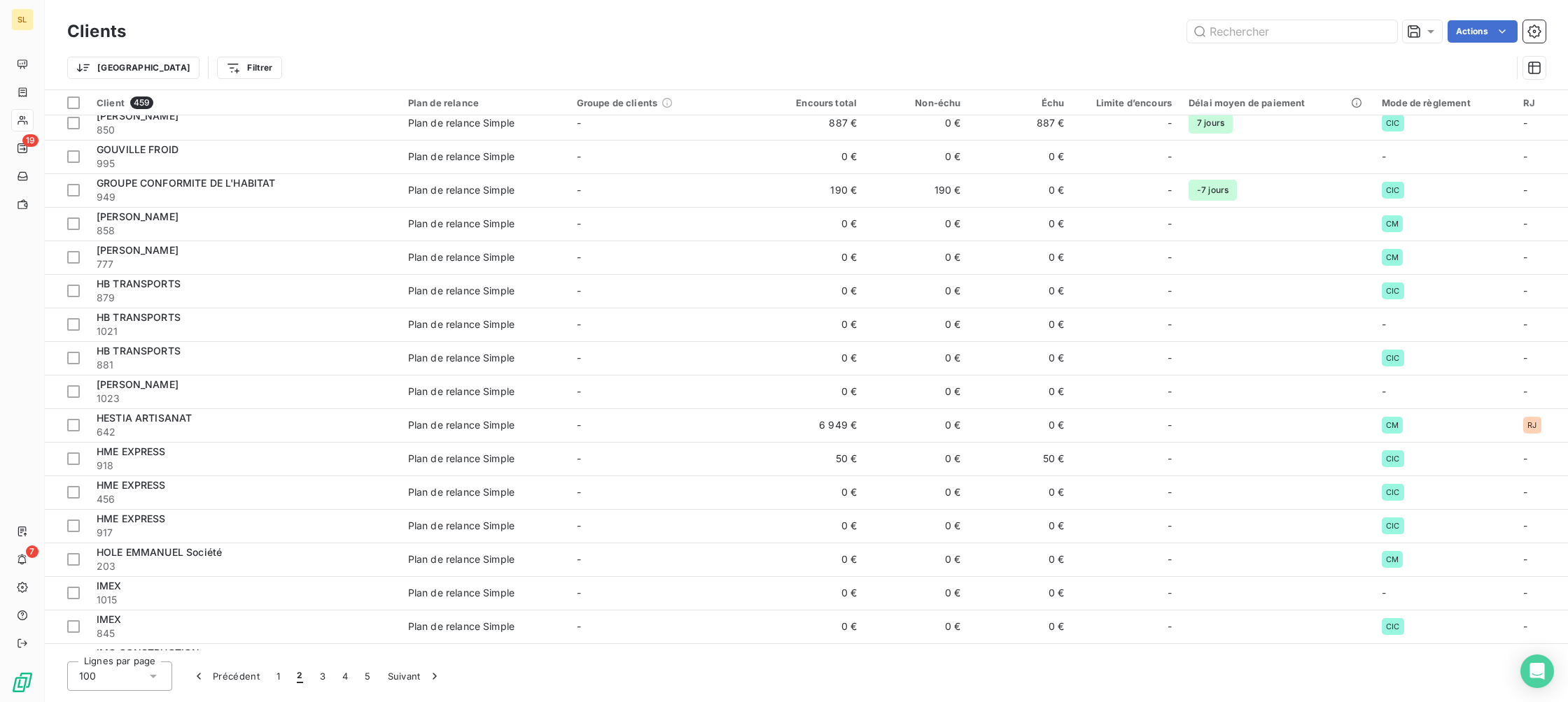
scroll to position [2056, 0]
click at [418, 666] on button "Suivant" at bounding box center [414, 677] width 71 height 29
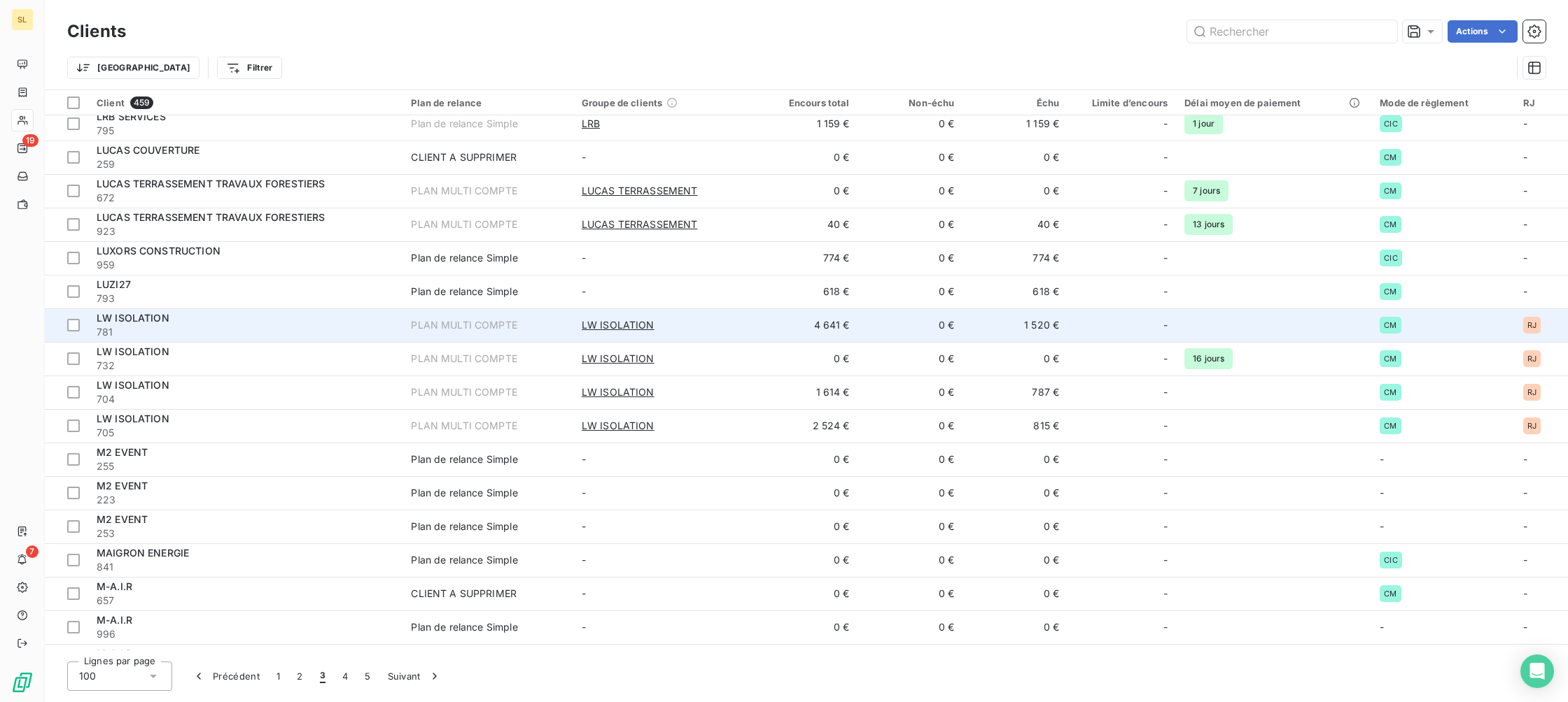
scroll to position [1154, 0]
click at [138, 308] on span "LW ISOLATION" at bounding box center [132, 314] width 73 height 12
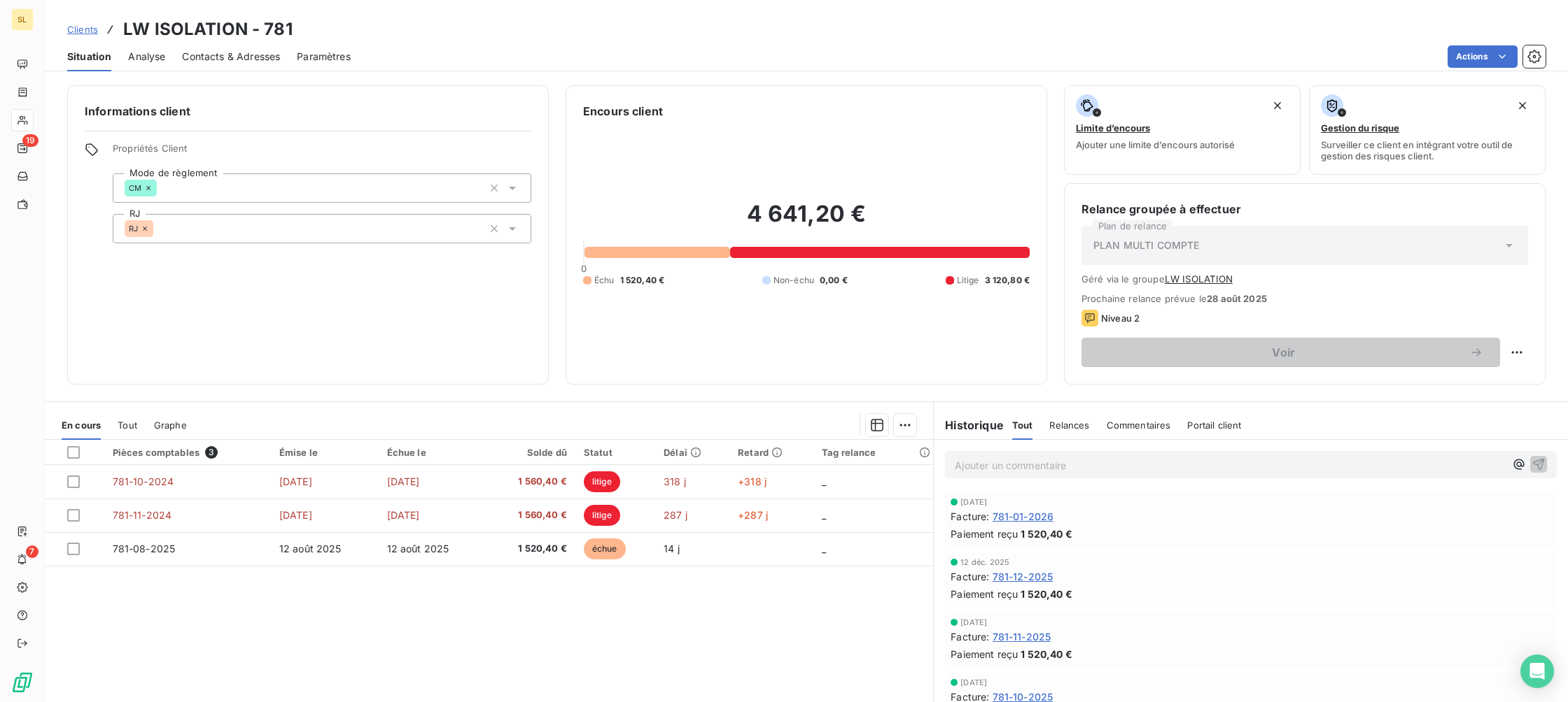
click at [81, 33] on span "Clients" at bounding box center [83, 29] width 31 height 12
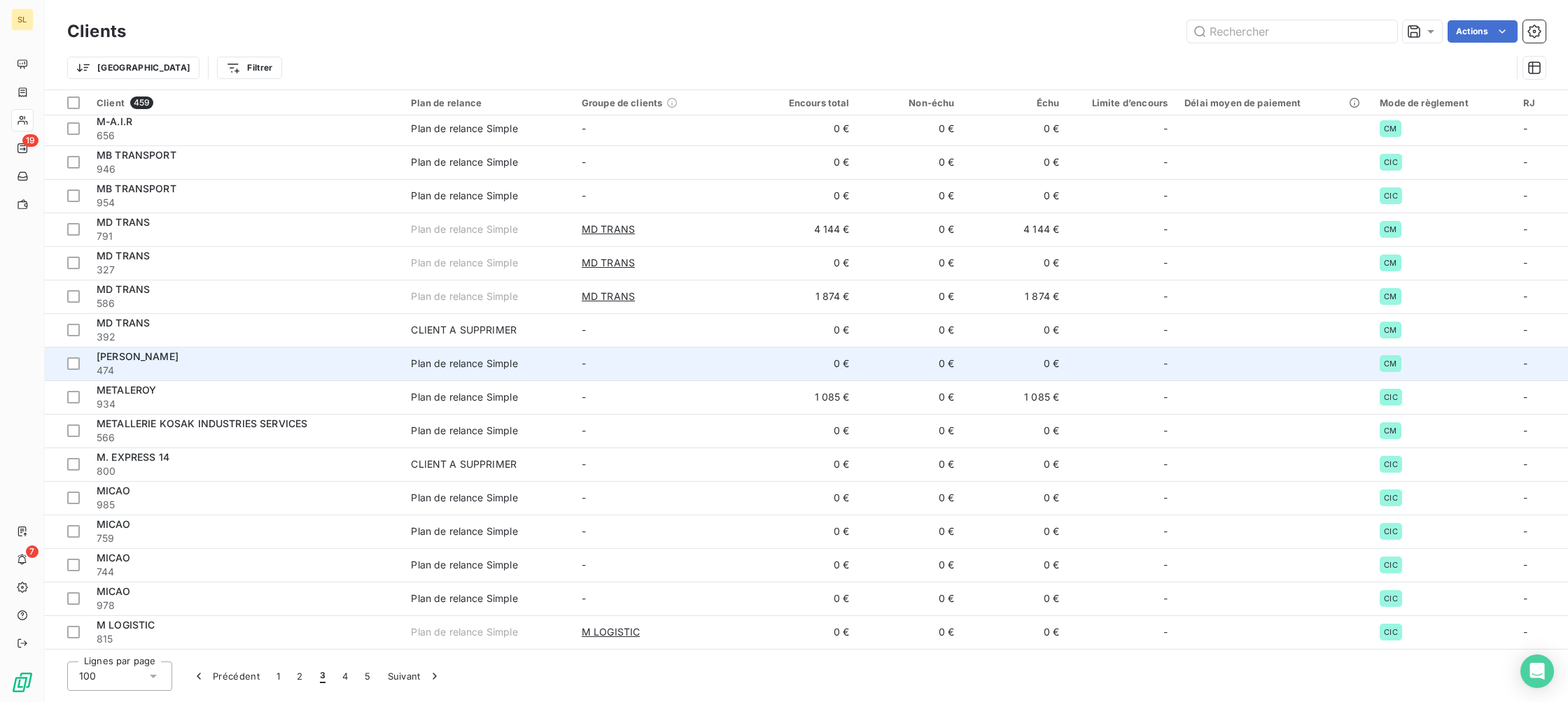
scroll to position [1751, 0]
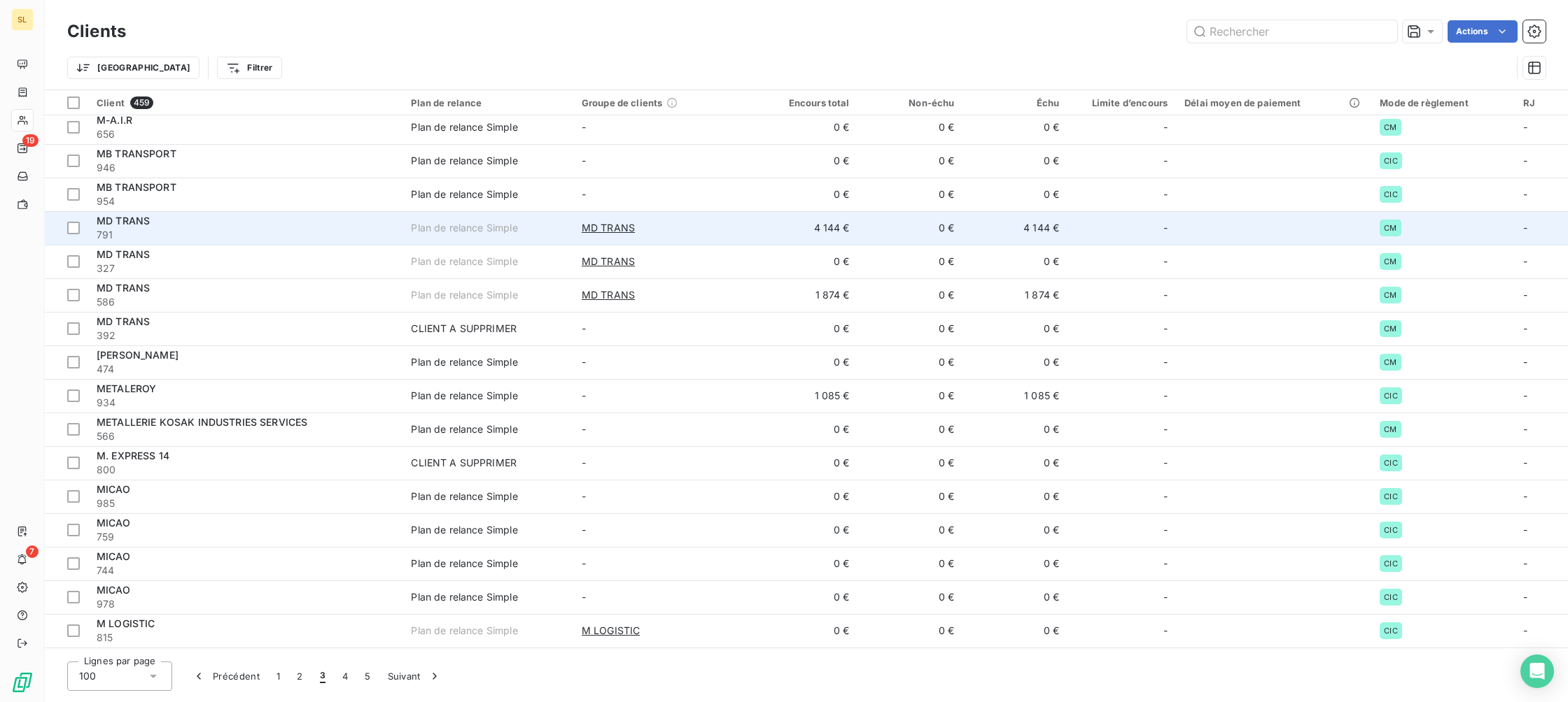
click at [121, 216] on span "MD TRANS" at bounding box center [123, 221] width 53 height 12
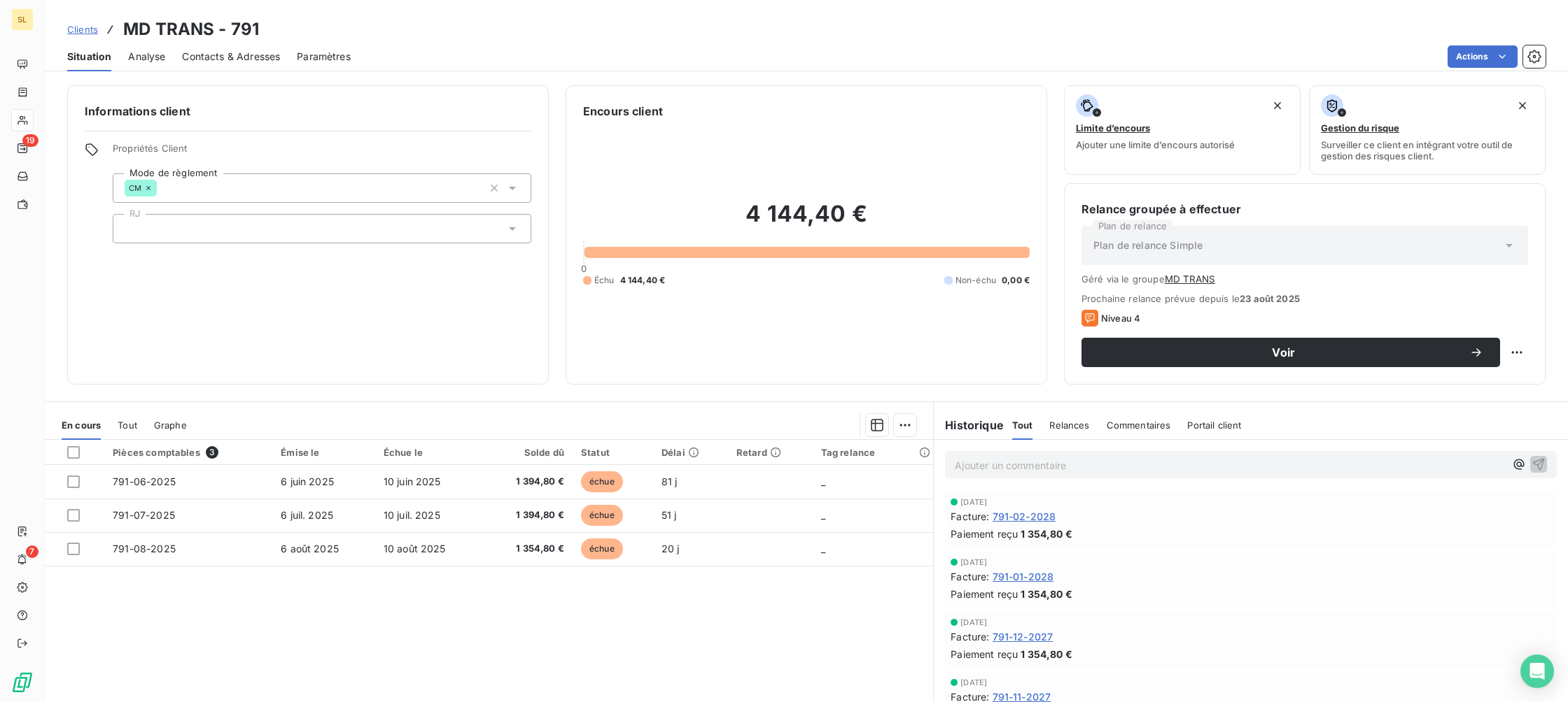
click at [83, 29] on span "Clients" at bounding box center [83, 29] width 31 height 12
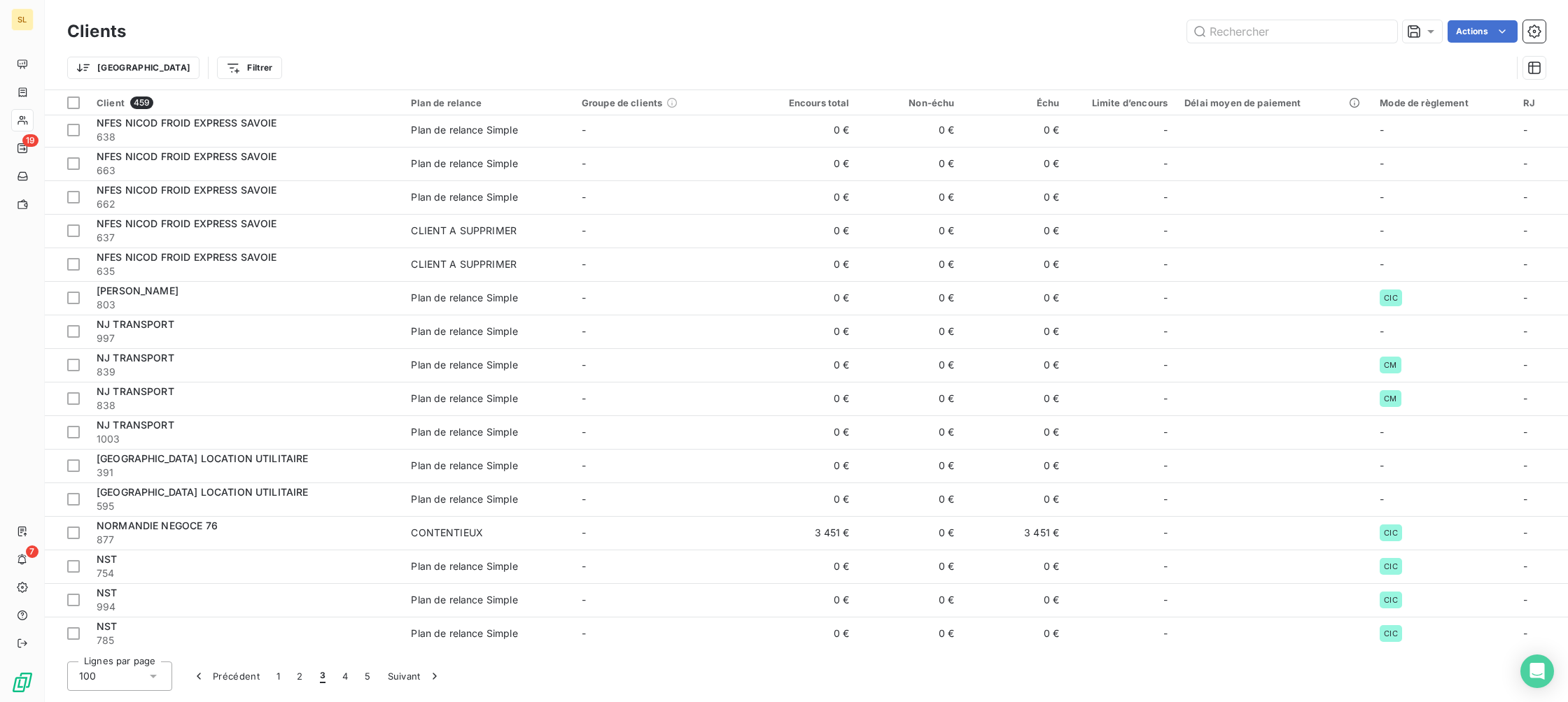
scroll to position [2823, 0]
click at [406, 680] on button "Suivant" at bounding box center [414, 677] width 71 height 29
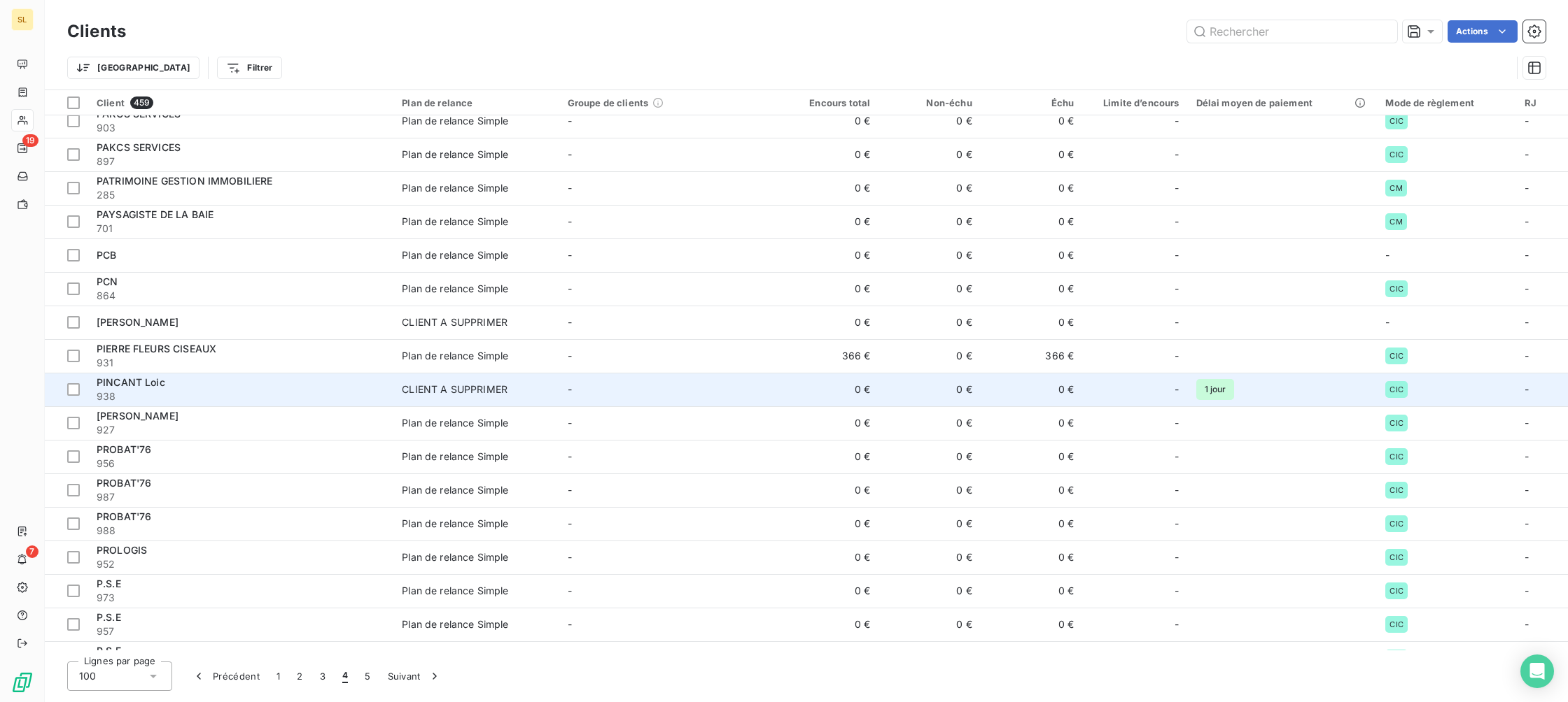
scroll to position [315, 0]
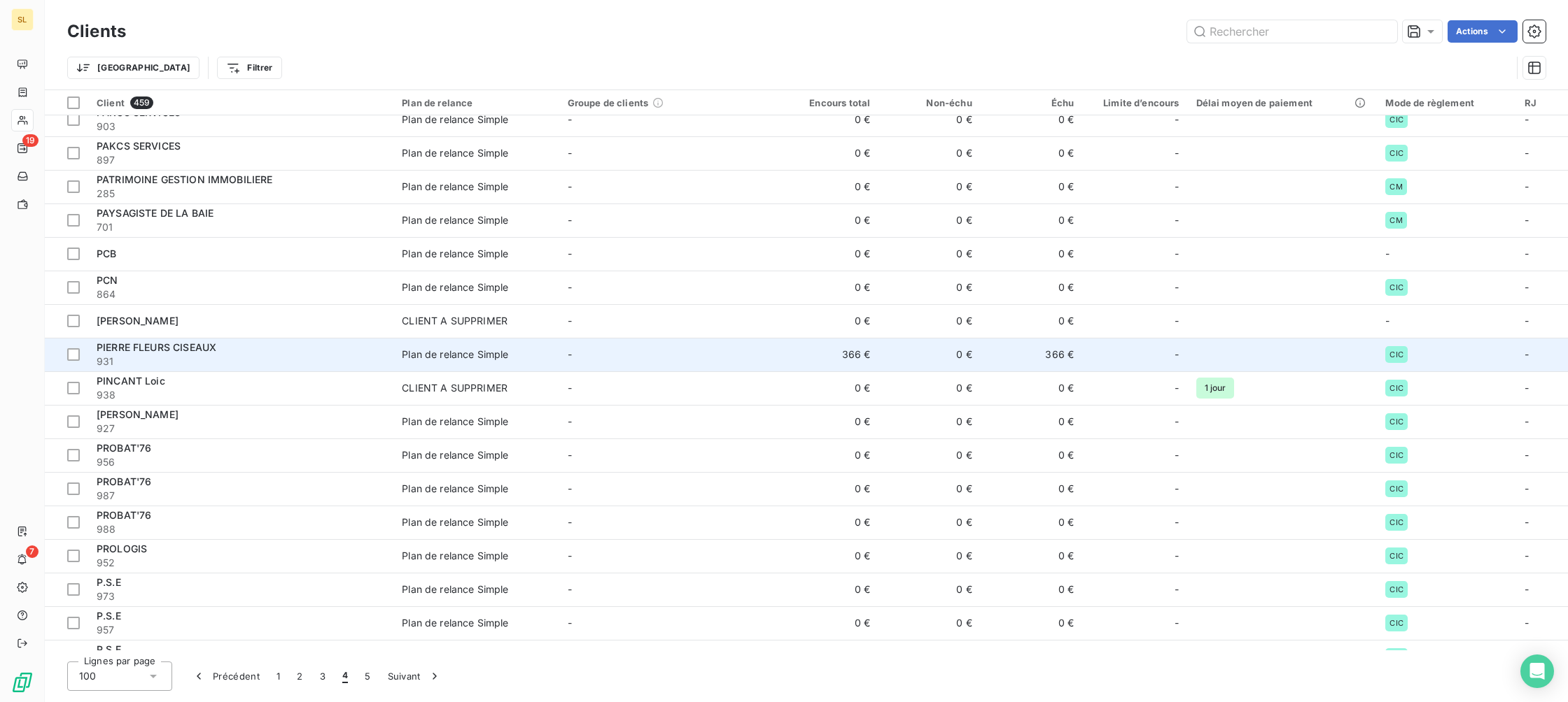
click at [216, 344] on span "PIERRE FLEURS CISEAUX" at bounding box center [156, 347] width 120 height 12
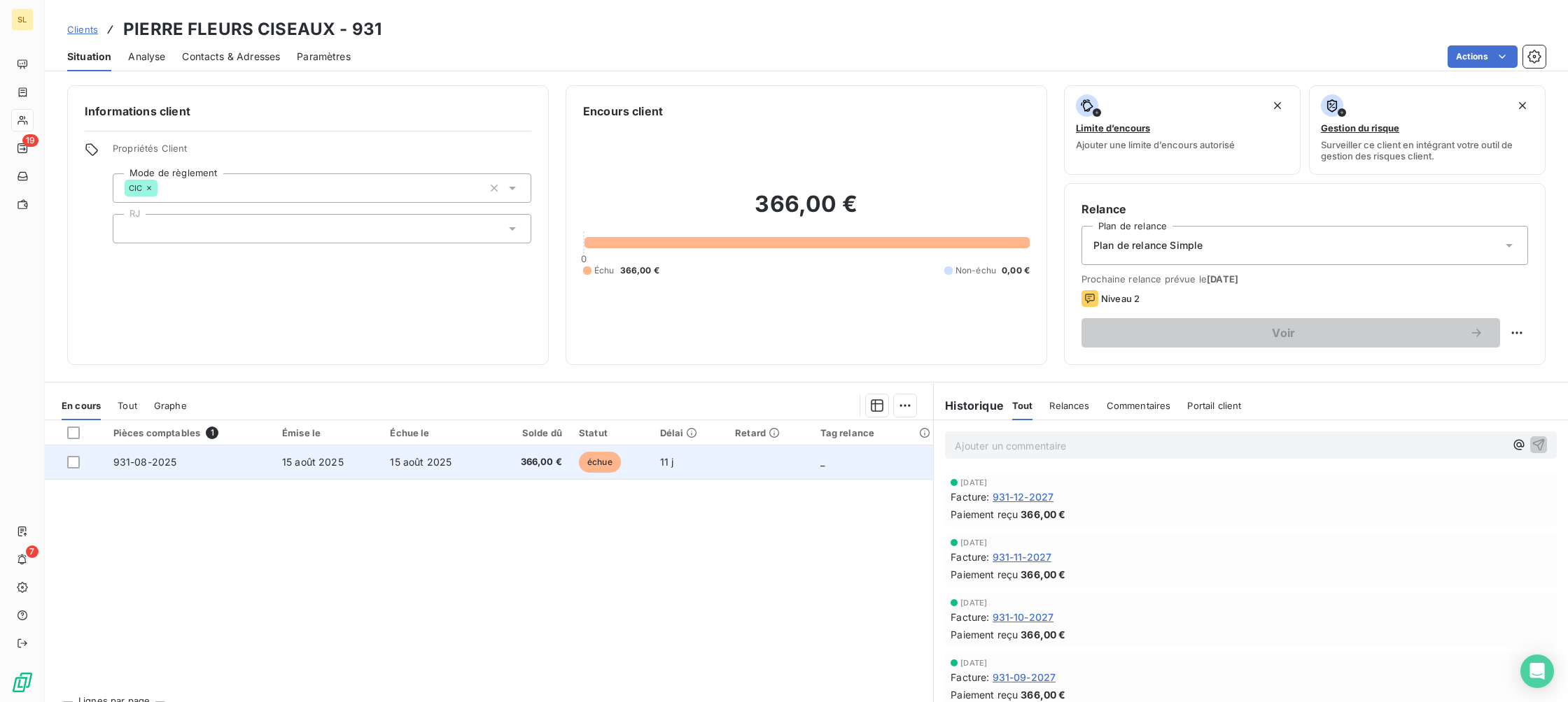
click at [592, 455] on span "échue" at bounding box center [599, 463] width 42 height 21
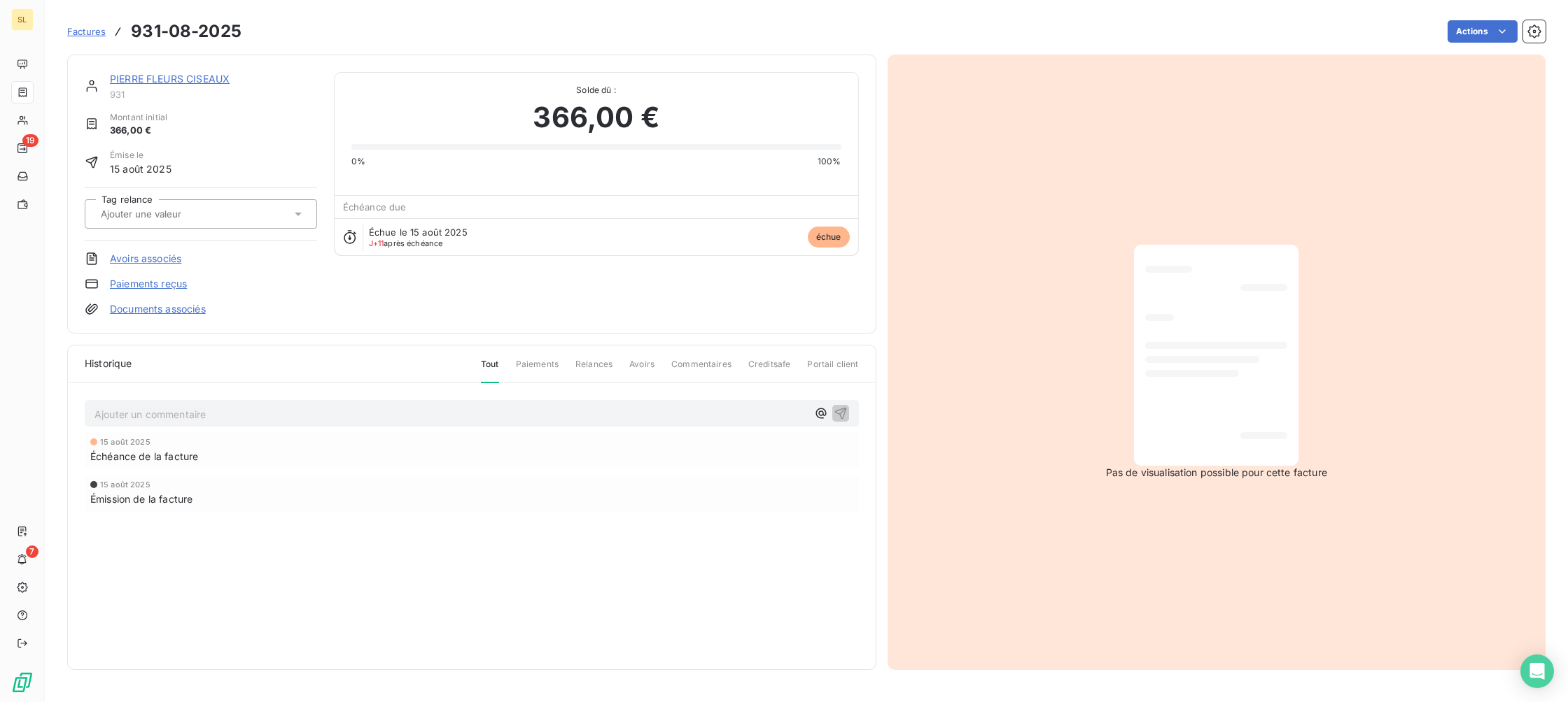
click at [174, 286] on link "Paiements reçus" at bounding box center [148, 284] width 77 height 14
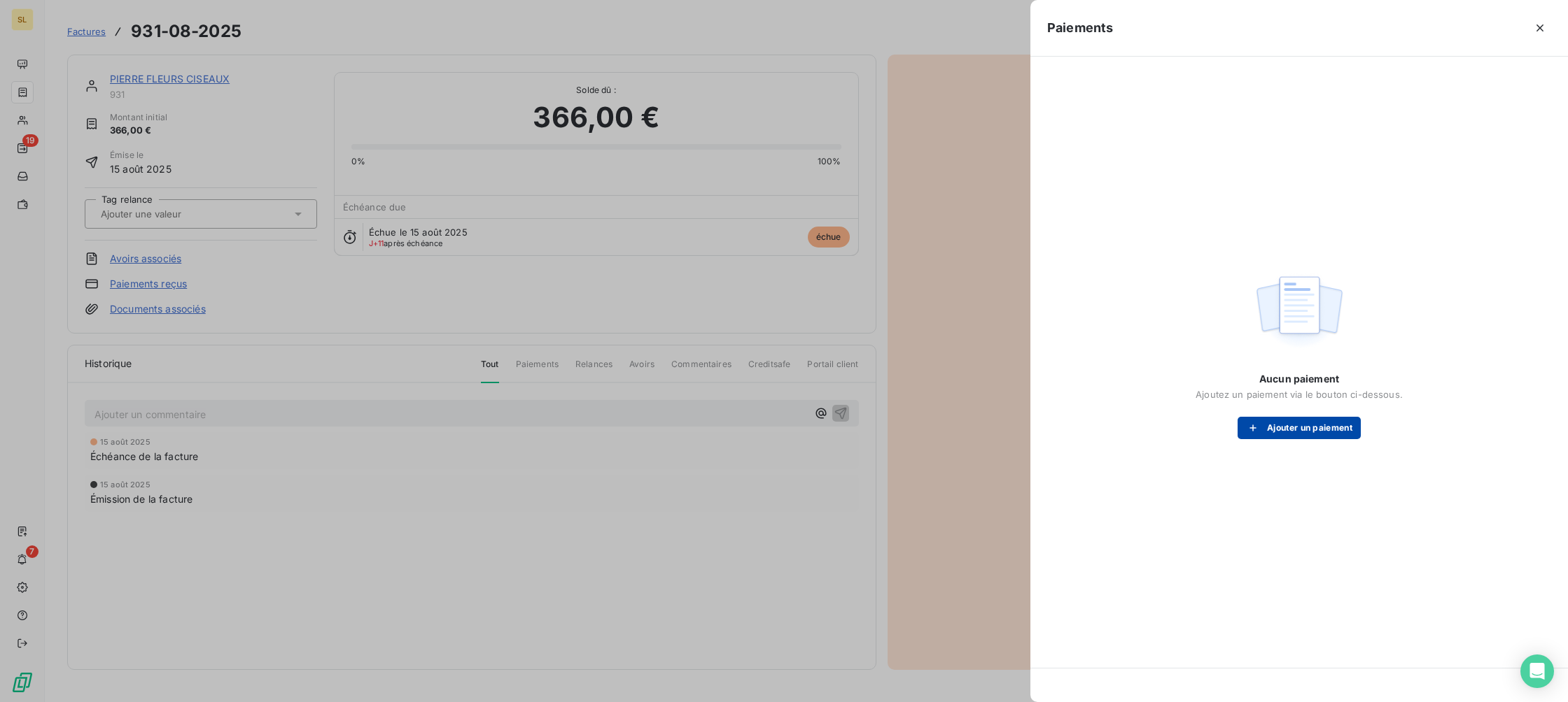
click at [1299, 423] on button "Ajouter un paiement" at bounding box center [1299, 428] width 124 height 22
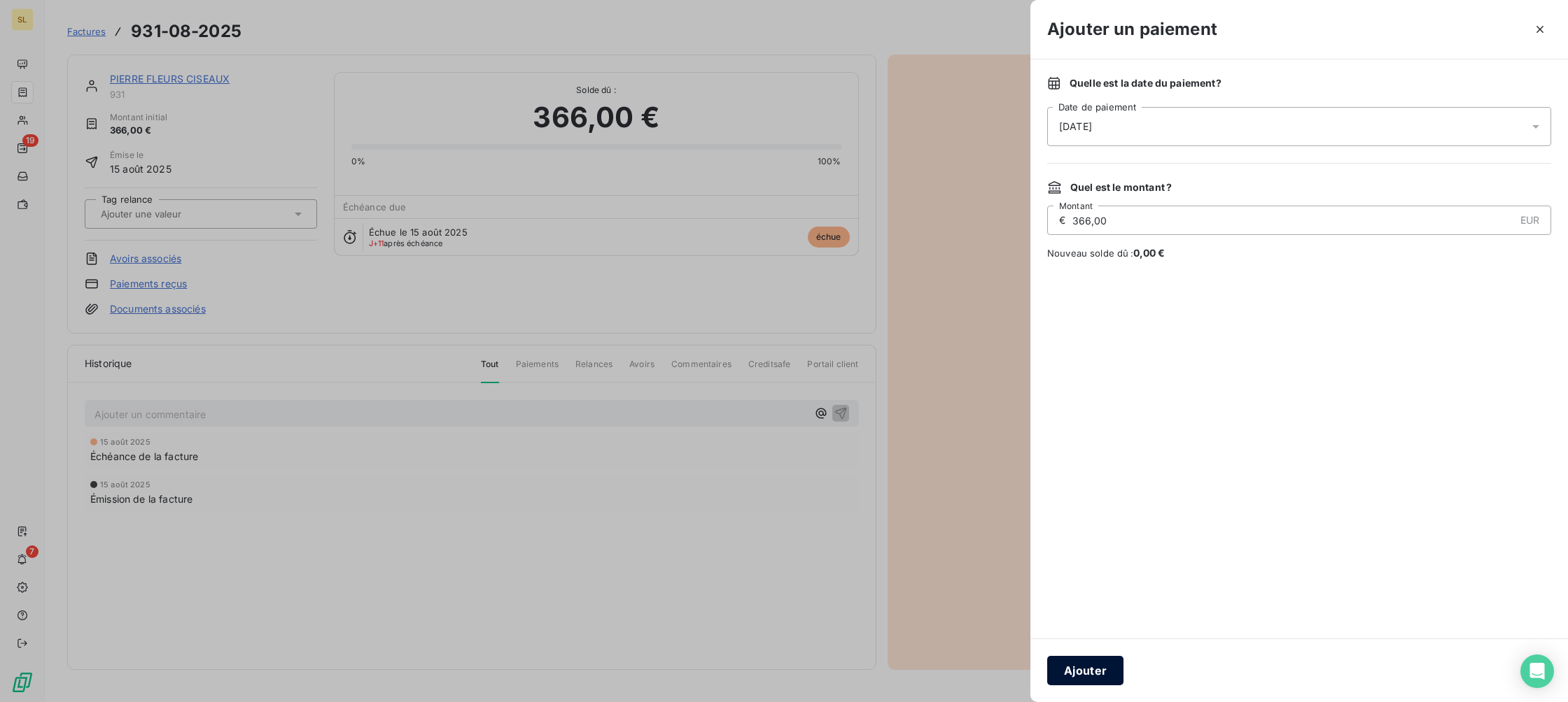
click at [1090, 679] on button "Ajouter" at bounding box center [1085, 671] width 76 height 29
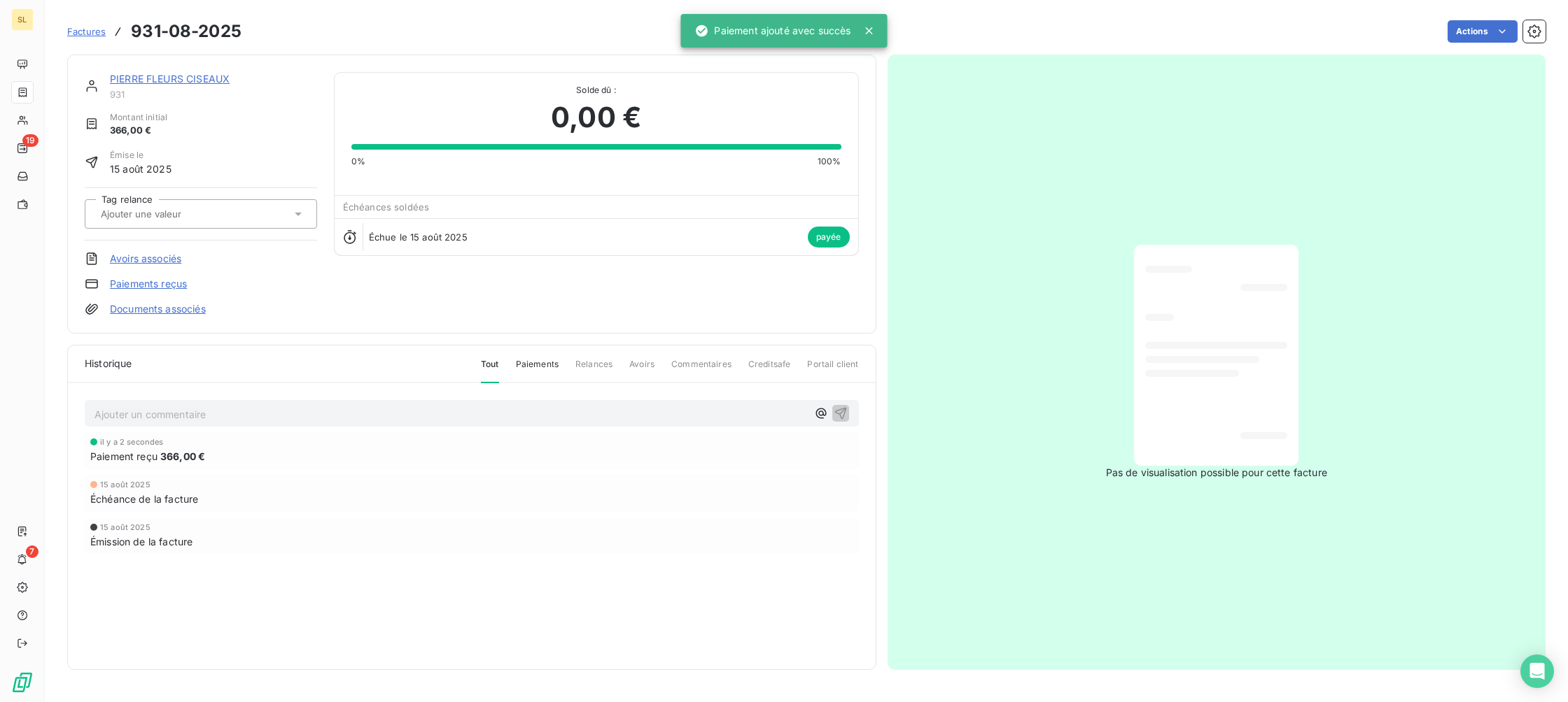
click at [198, 413] on p "Ajouter un commentaire ﻿" at bounding box center [450, 414] width 712 height 18
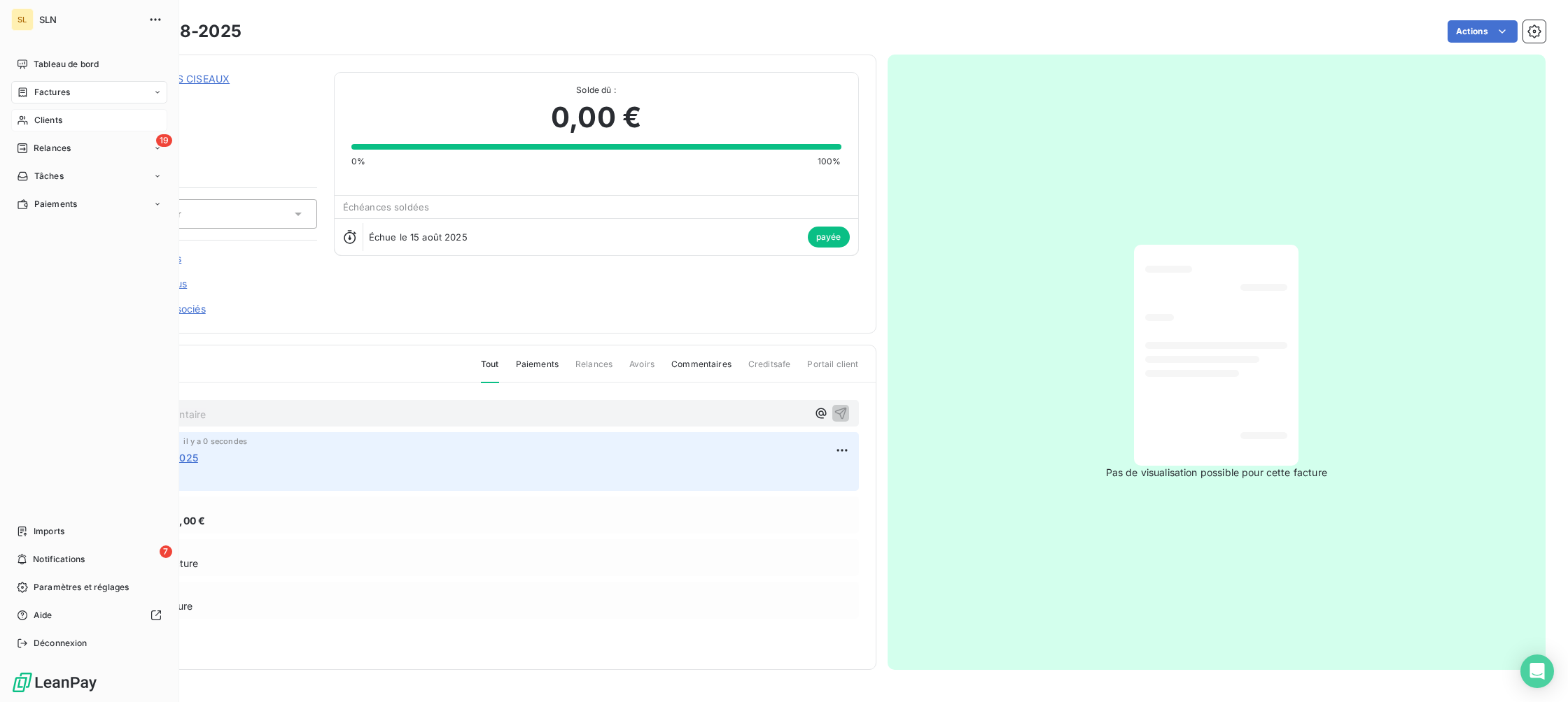
click at [44, 114] on span "Clients" at bounding box center [48, 120] width 28 height 13
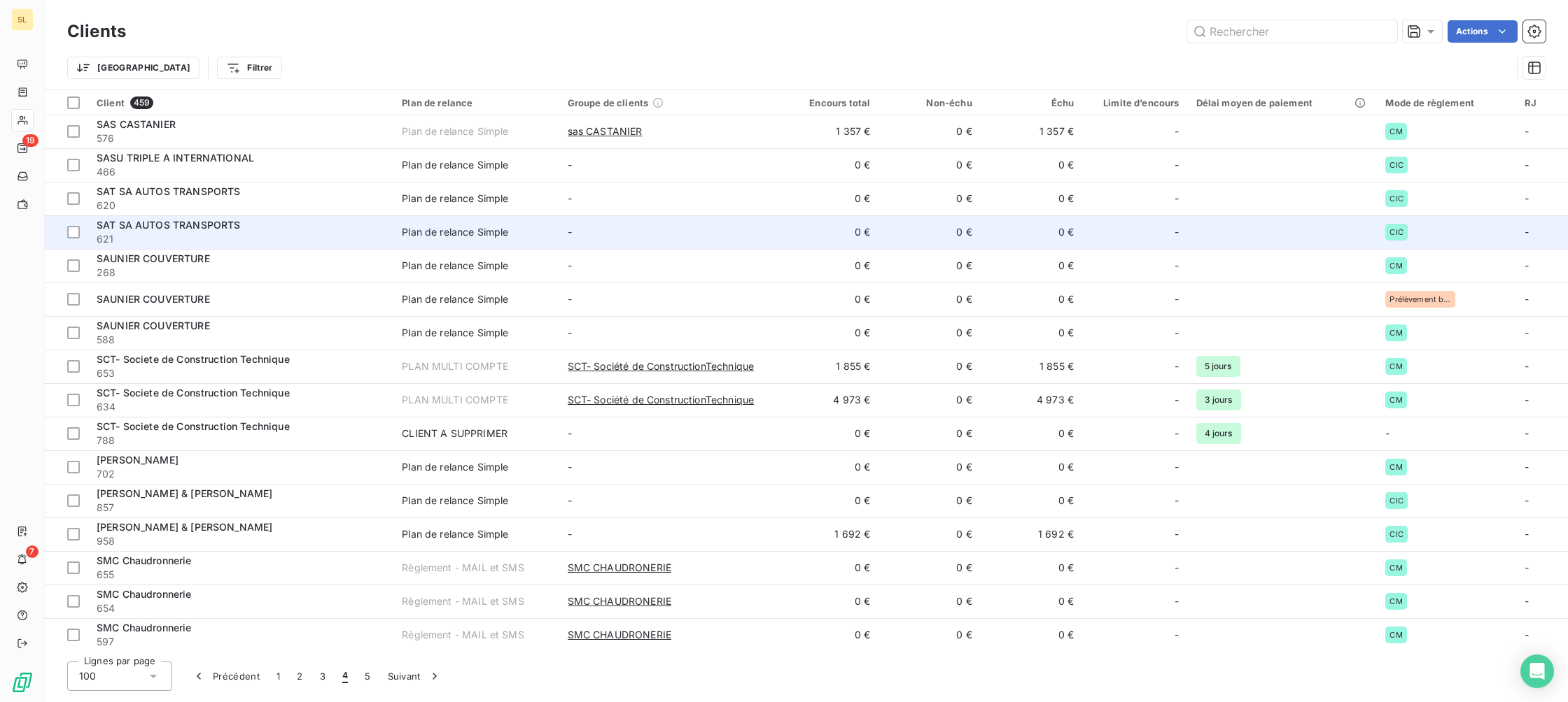
scroll to position [2553, 0]
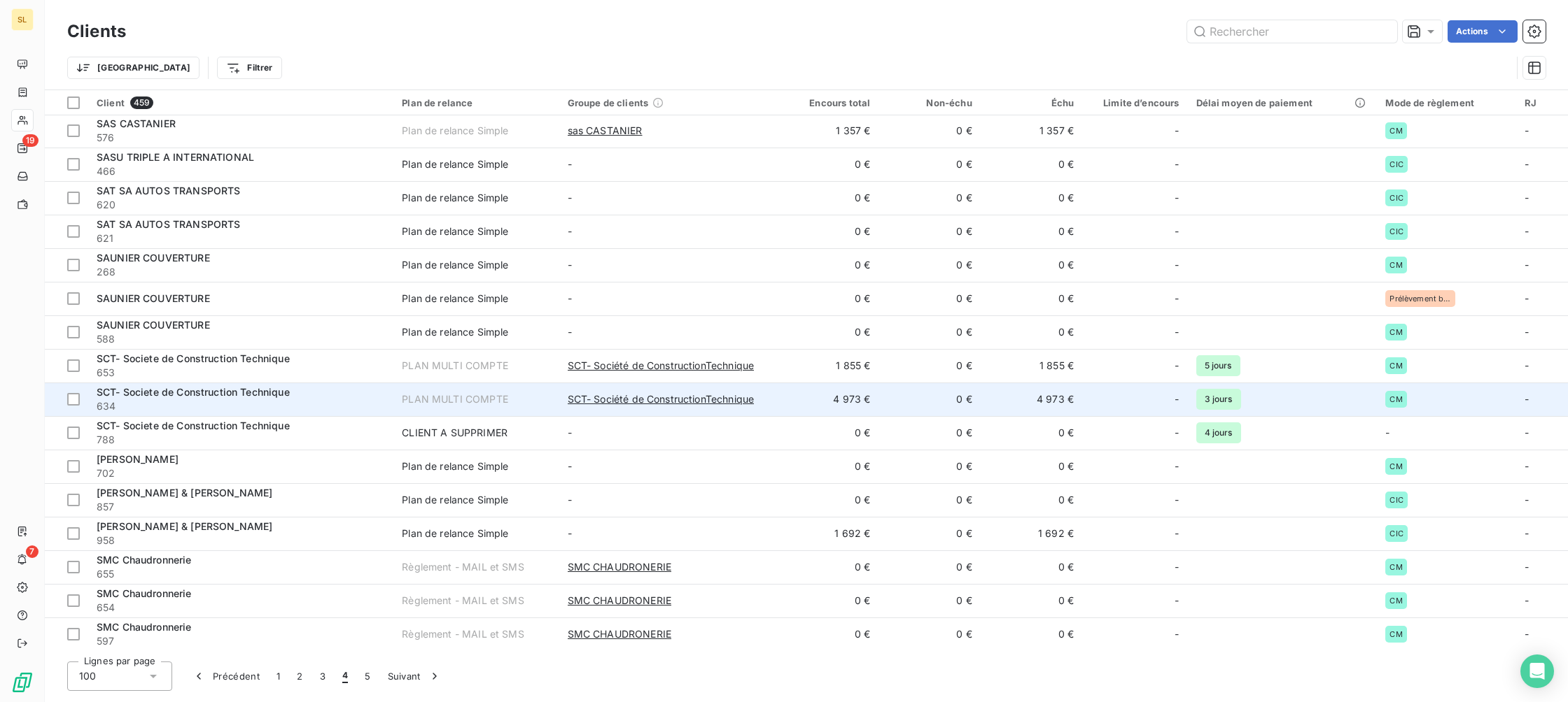
click at [173, 390] on span "SCT- Societe de Construction Technique" at bounding box center [193, 392] width 194 height 12
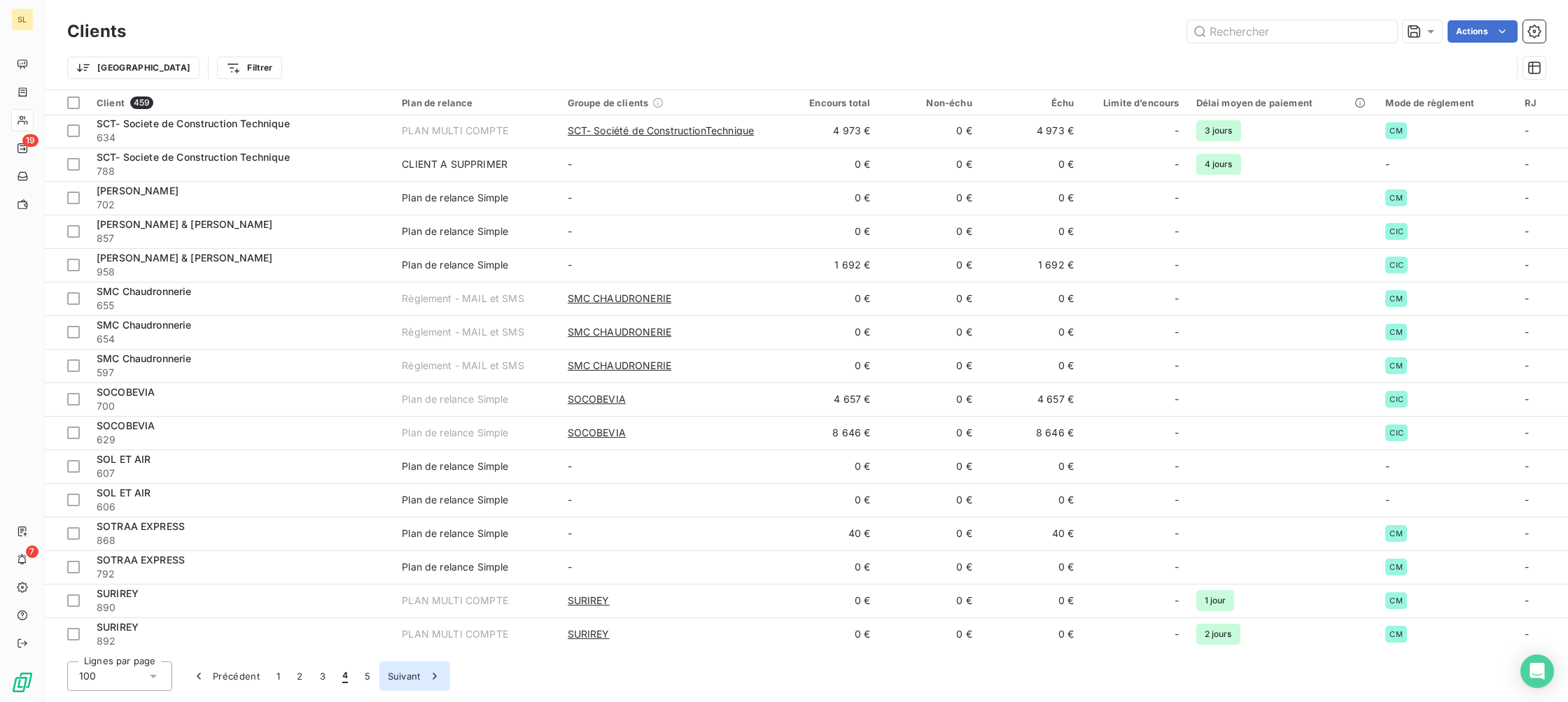
click at [400, 675] on button "Suivant" at bounding box center [414, 677] width 71 height 29
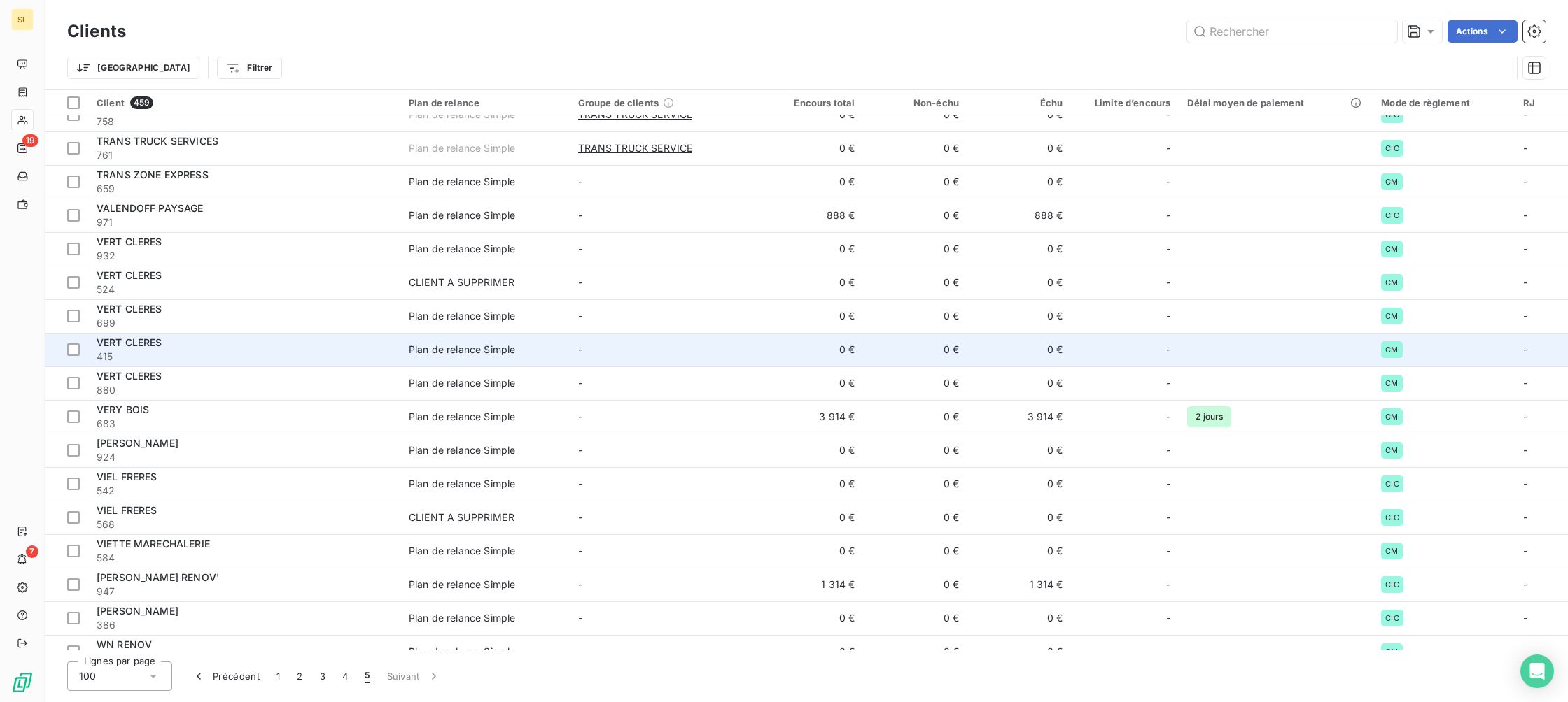
scroll to position [1383, 0]
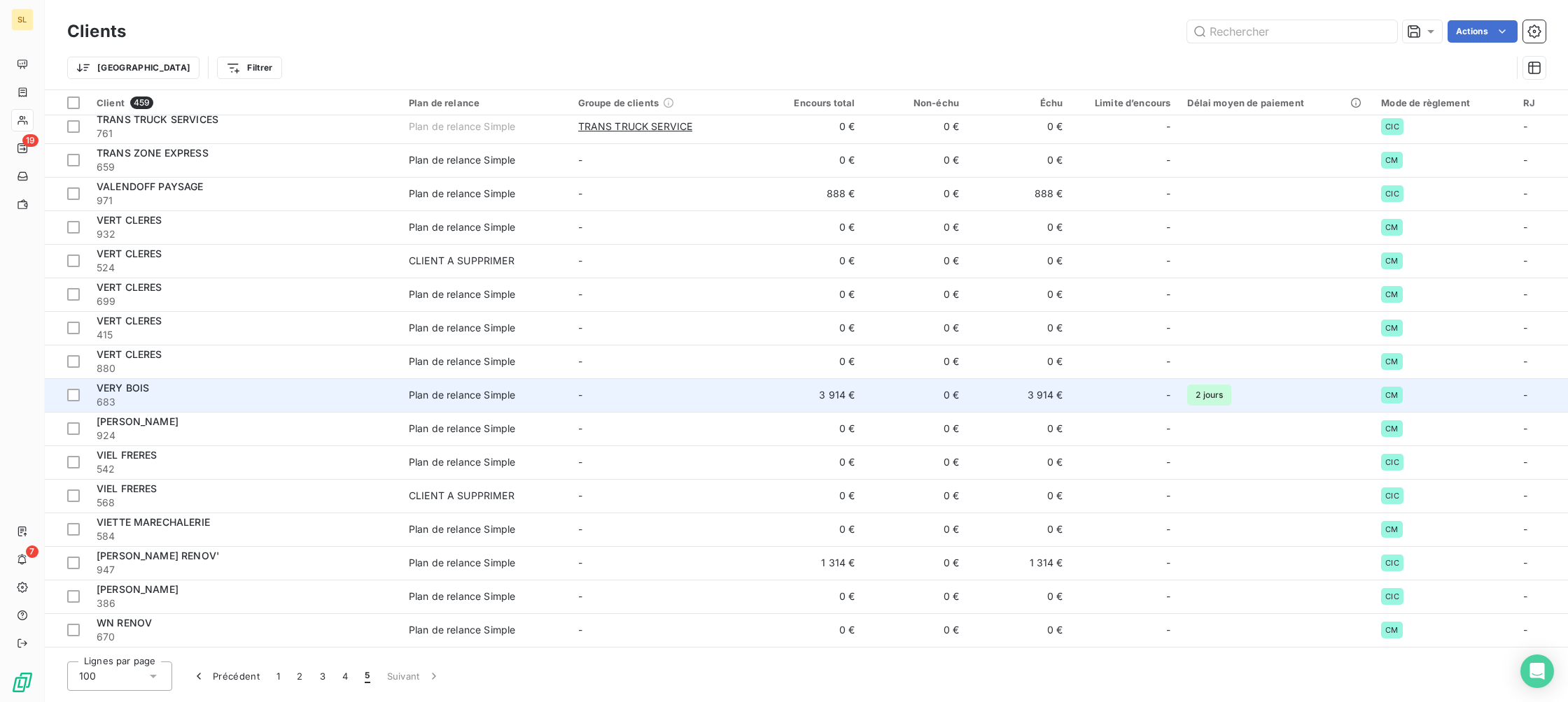
click at [118, 386] on span "VERY BOIS" at bounding box center [123, 388] width 53 height 12
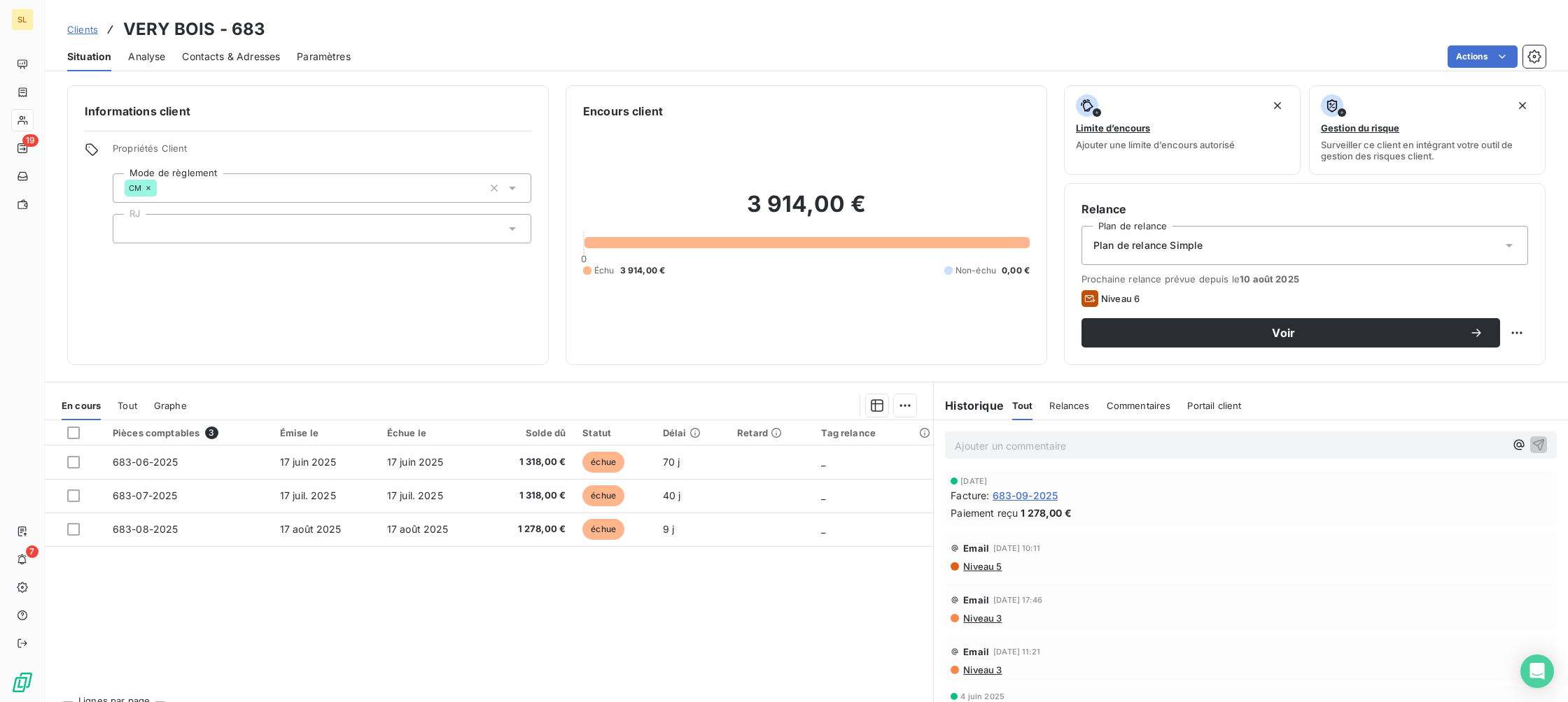
scroll to position [1808, 0]
click at [83, 23] on span "Clients" at bounding box center [83, 29] width 31 height 12
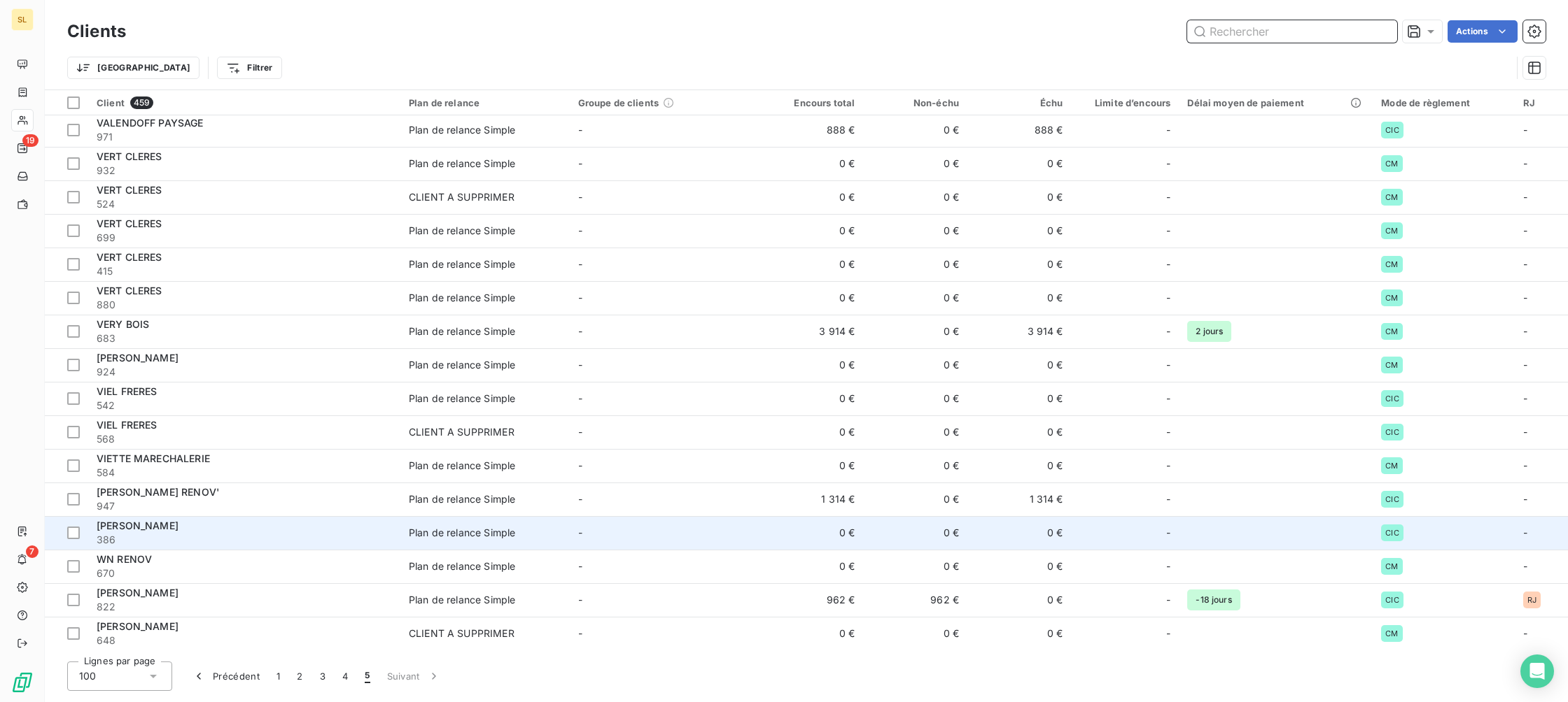
scroll to position [1445, 0]
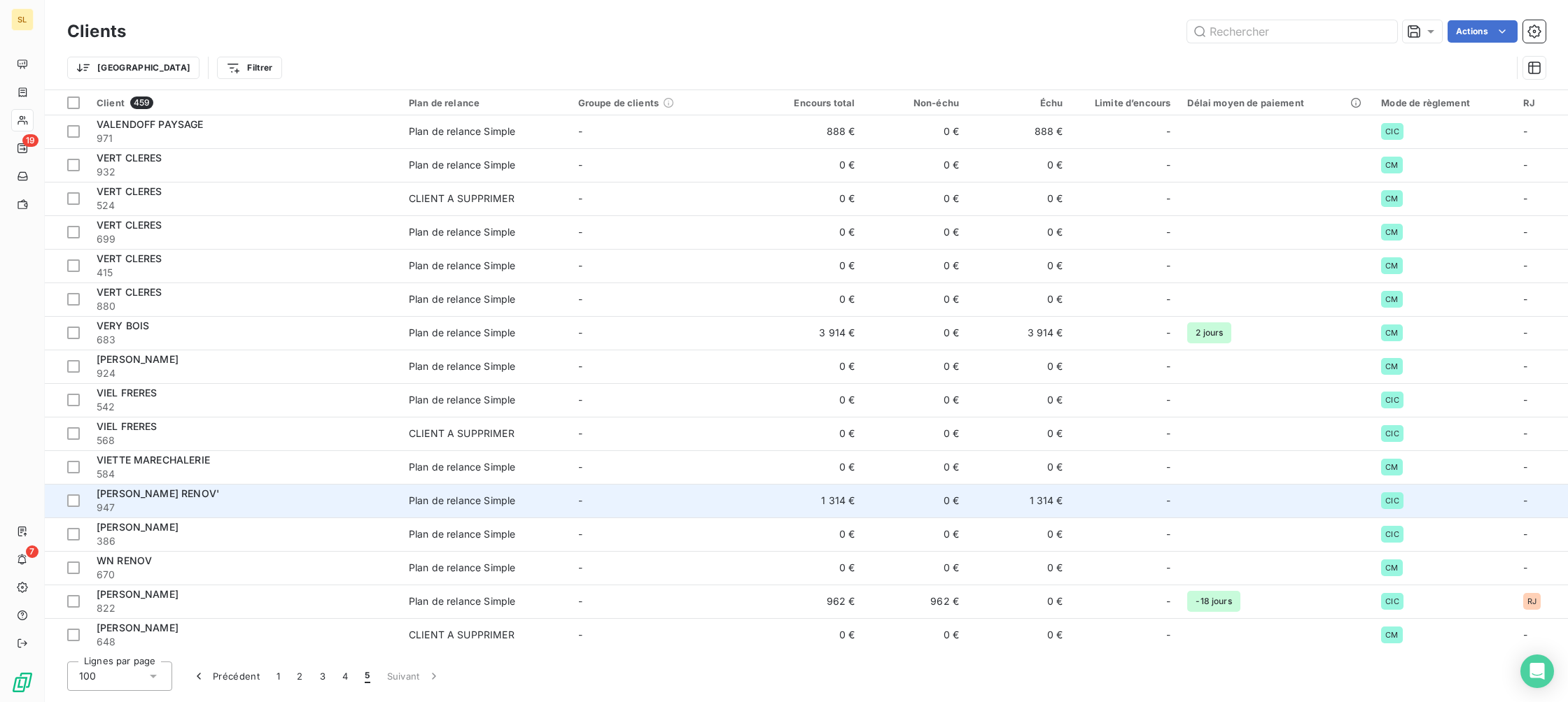
click at [166, 493] on span "[PERSON_NAME] RENOV'" at bounding box center [158, 494] width 123 height 12
